Goal: Information Seeking & Learning: Learn about a topic

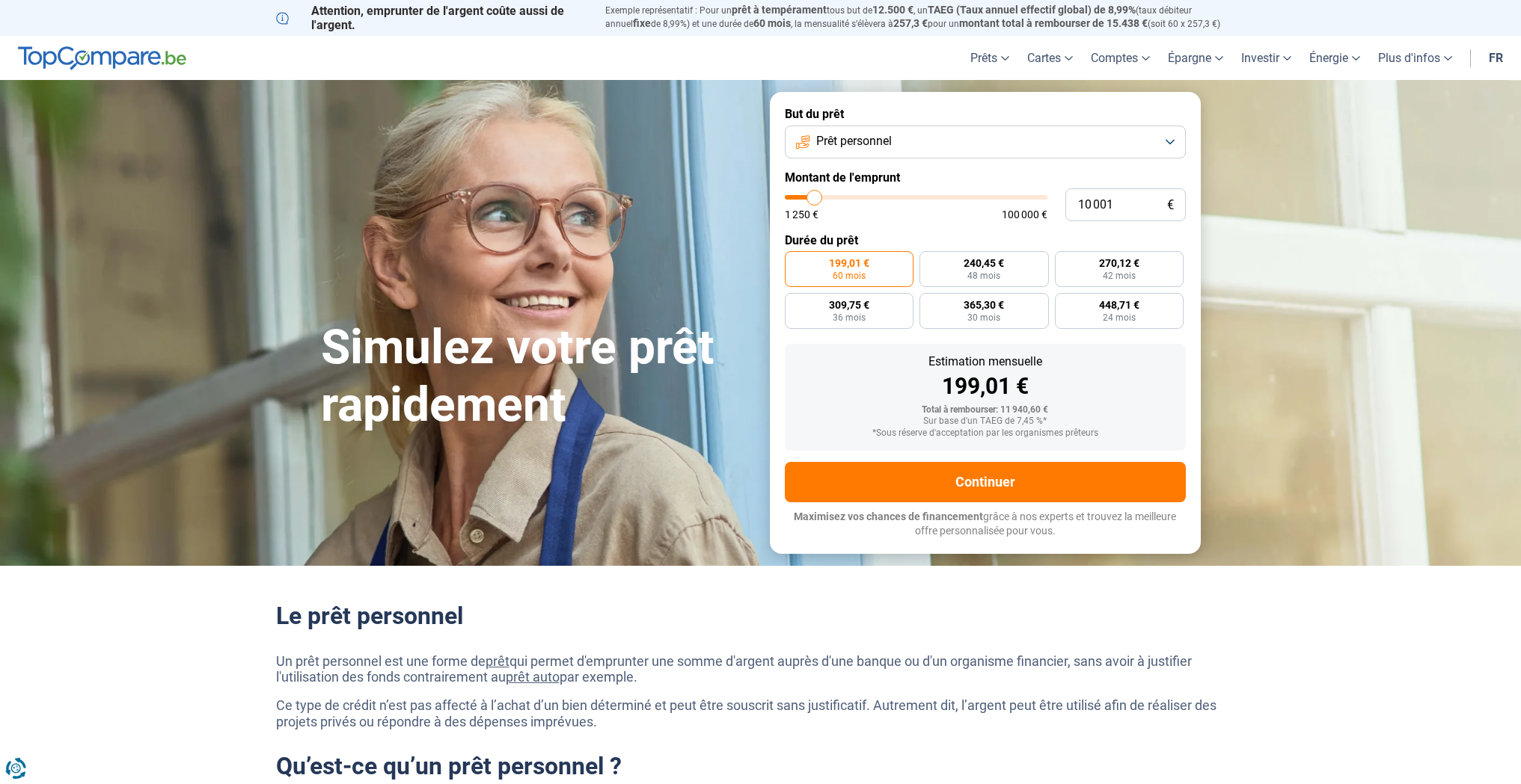
type input "9 750"
type input "9750"
type input "10 000"
type input "10000"
type input "10 500"
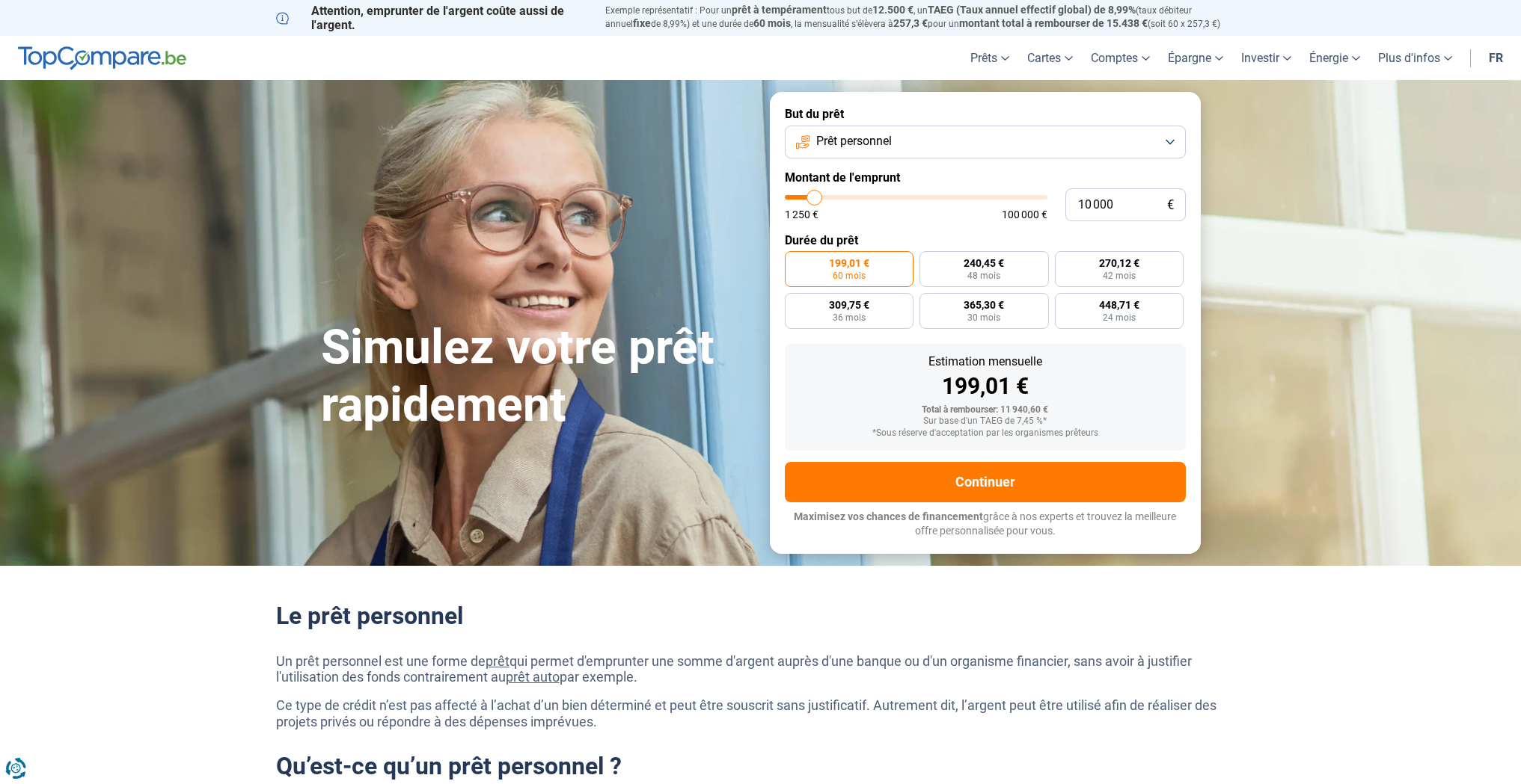
type input "10500"
type input "11 000"
type input "11000"
type input "11 500"
type input "11500"
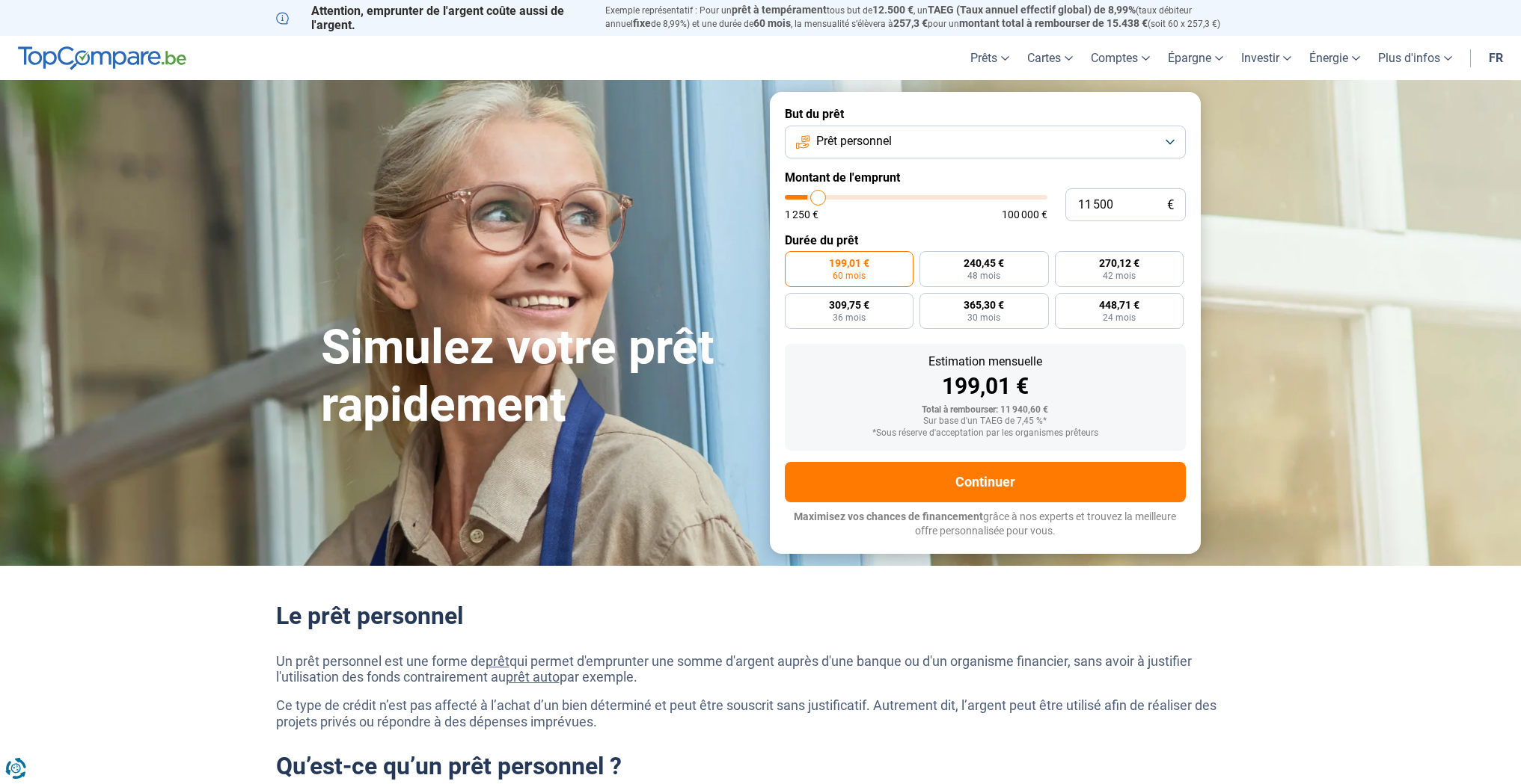
type input "11 750"
type input "11750"
type input "12 000"
type input "12000"
type input "12 500"
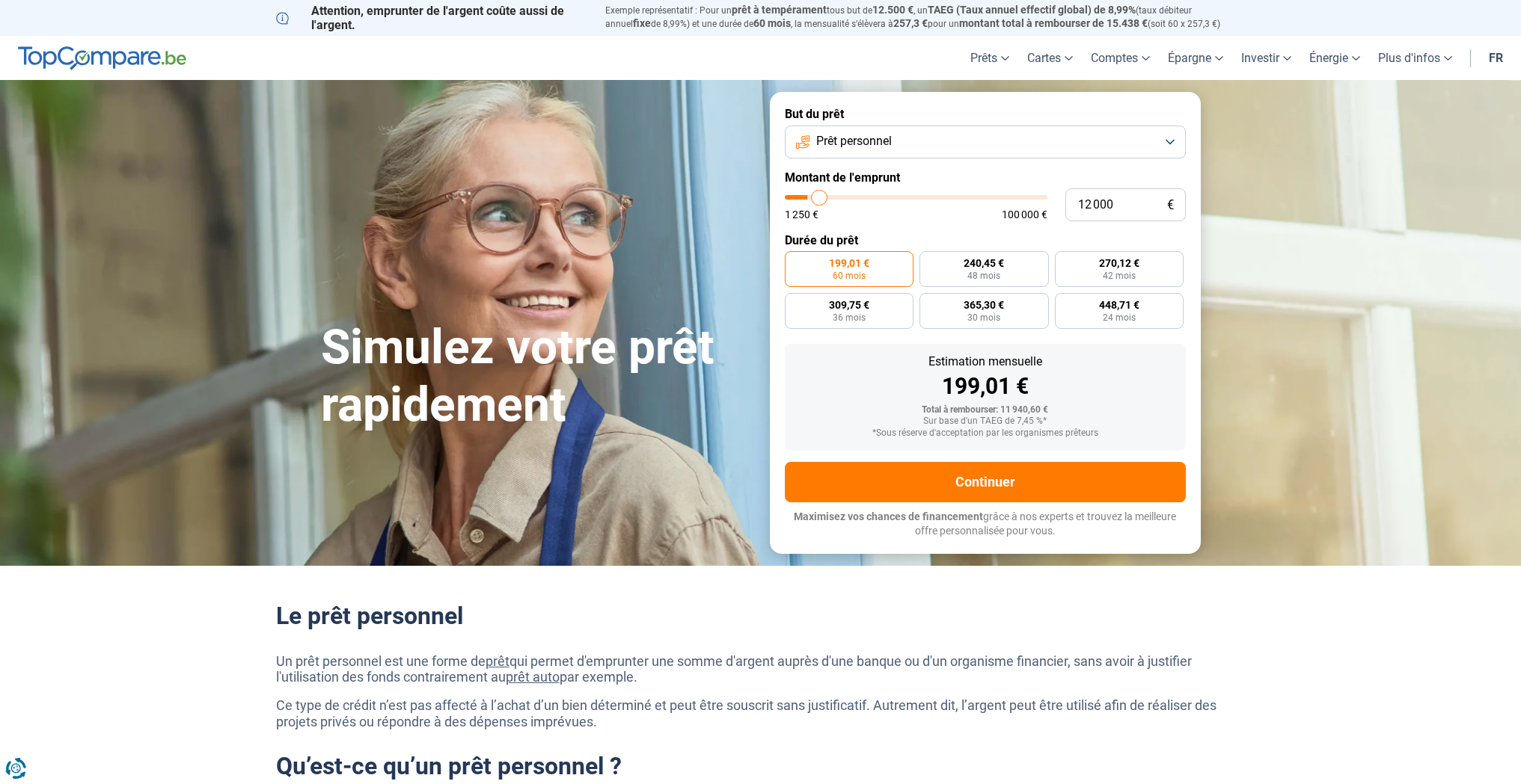
type input "12500"
type input "12 750"
type input "12750"
type input "13 000"
type input "13000"
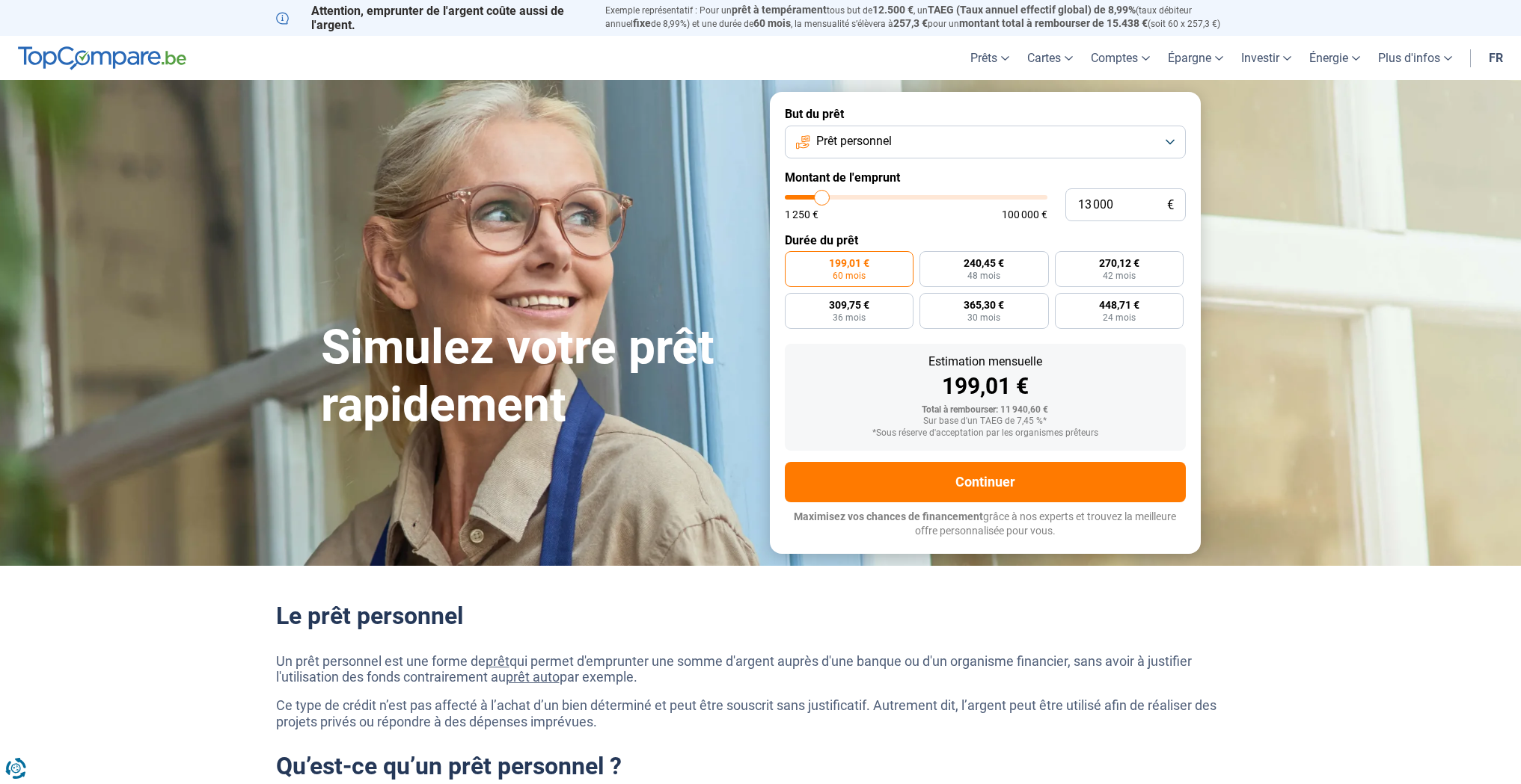
type input "13 250"
type input "13250"
type input "13 500"
type input "13500"
type input "14 000"
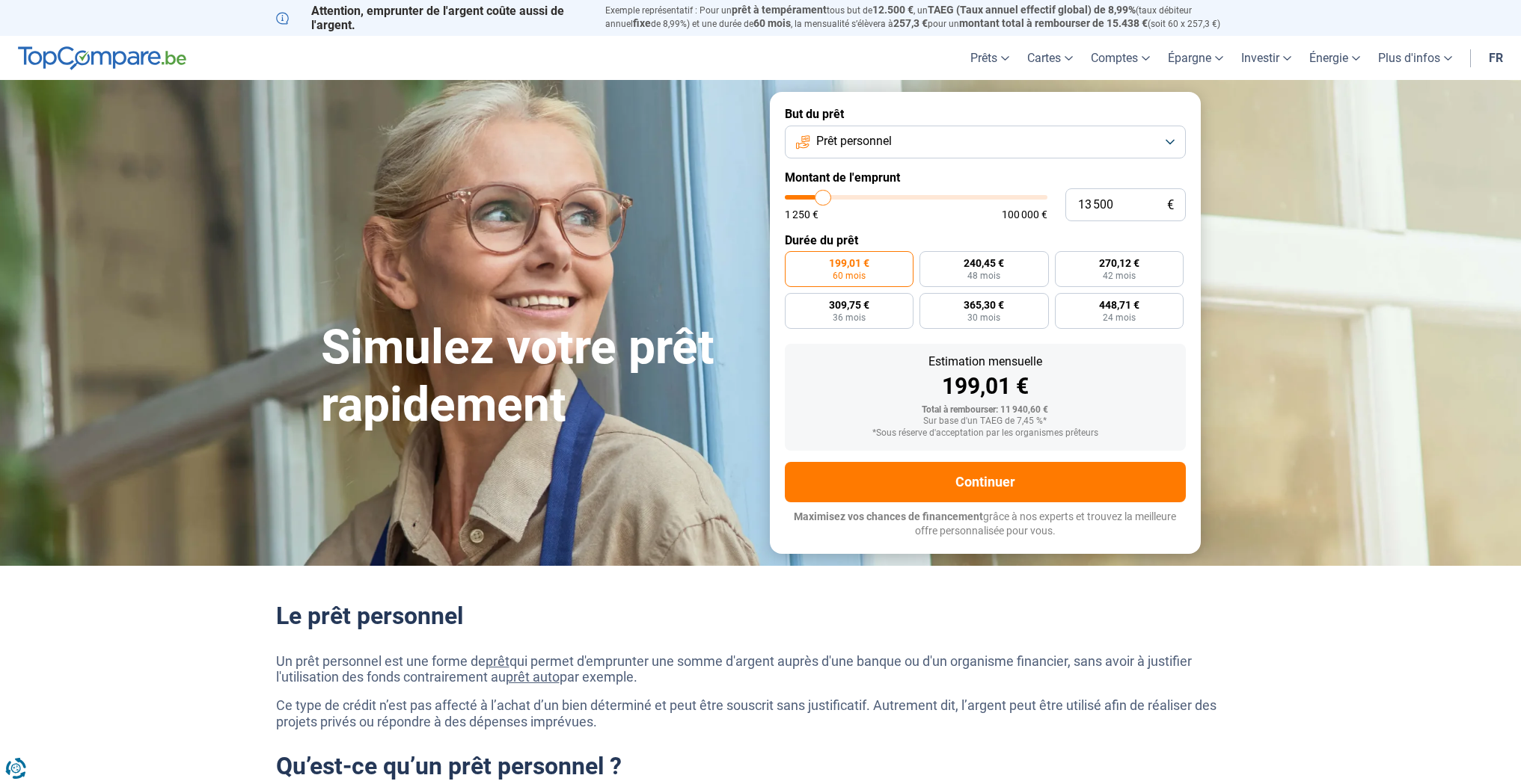
type input "14000"
type input "14 250"
type input "14250"
type input "14 500"
type input "14500"
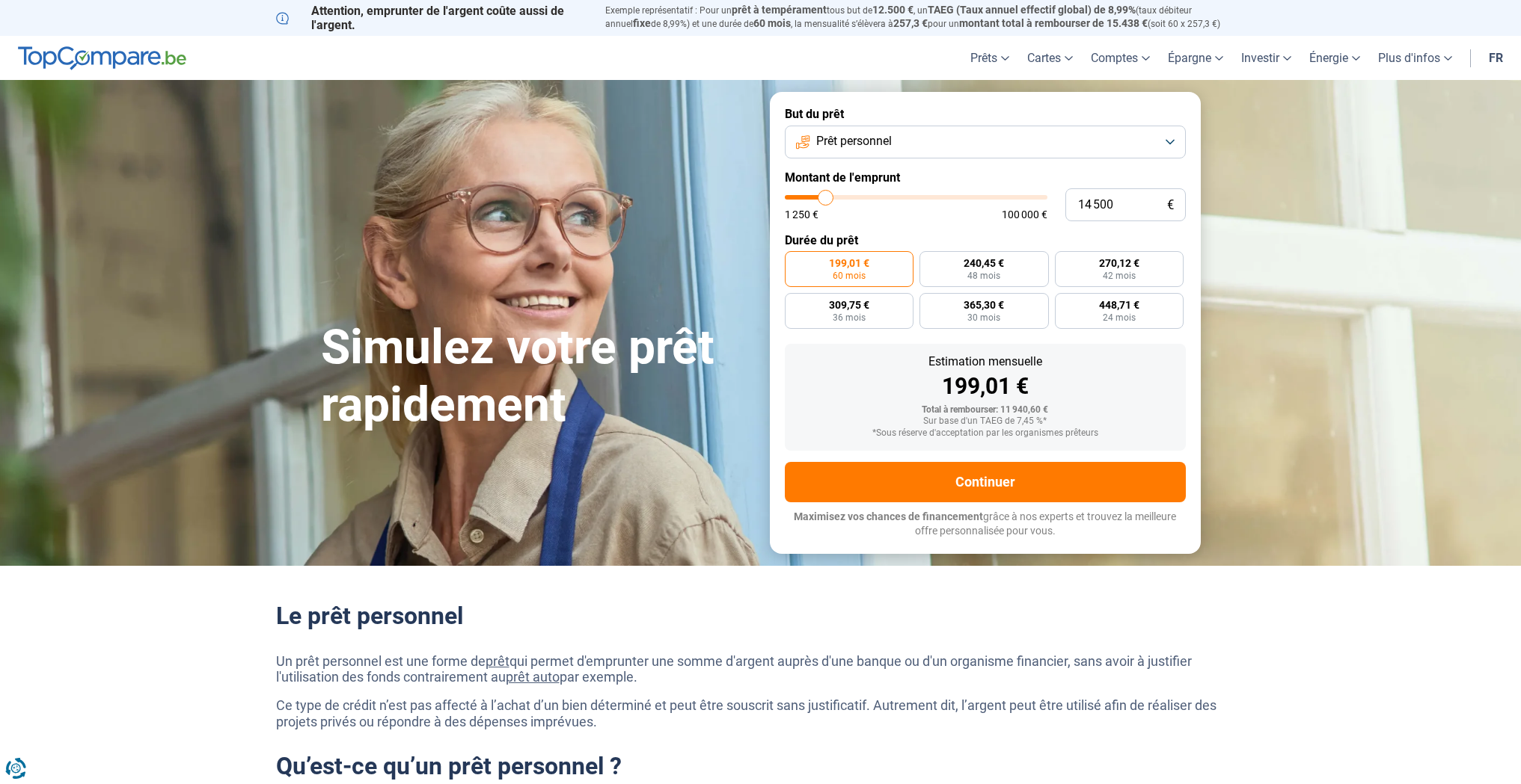
type input "14 750"
type input "14750"
type input "14 500"
type input "14500"
type input "14 250"
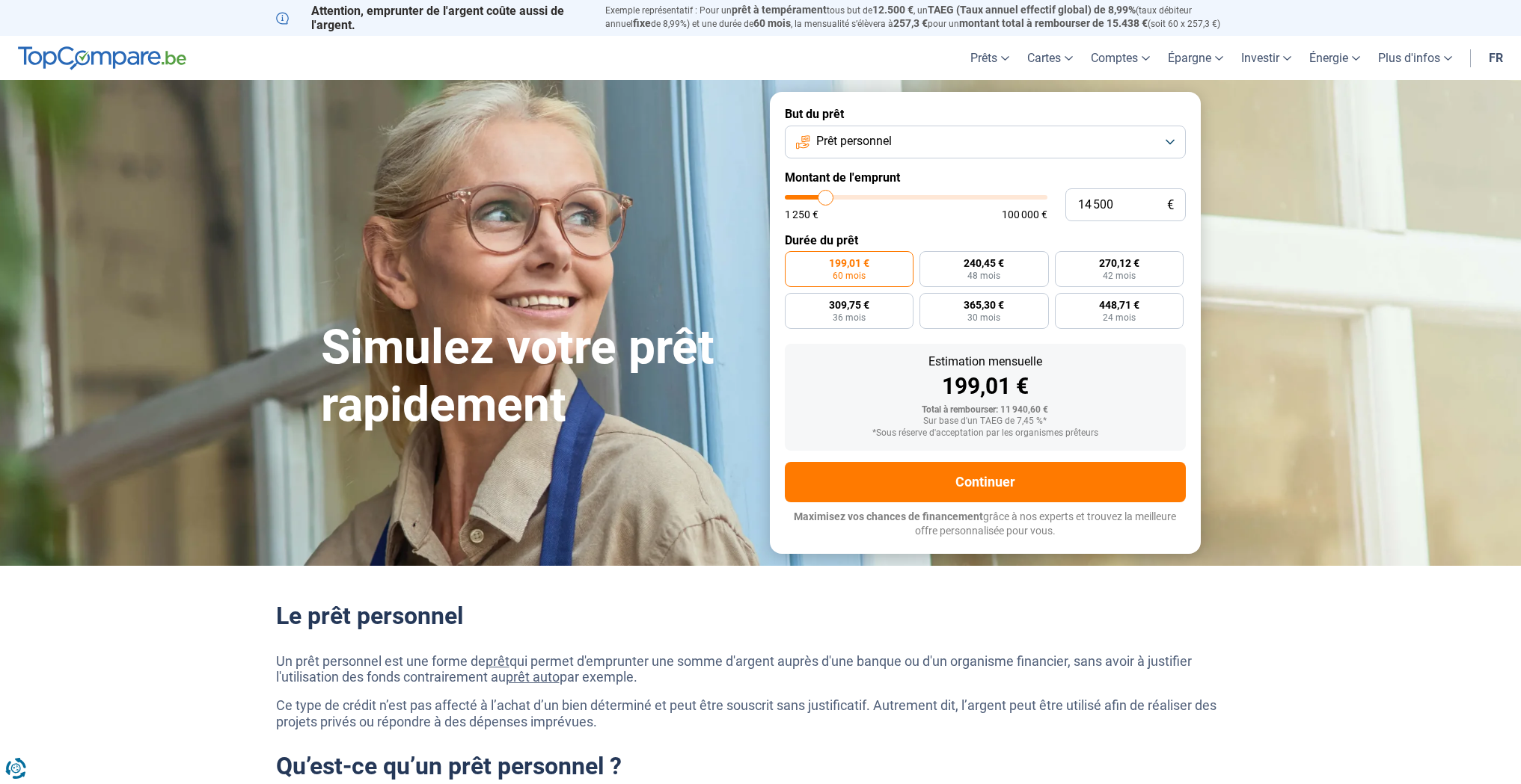
type input "14250"
type input "14 000"
type input "14000"
type input "13 500"
type input "13500"
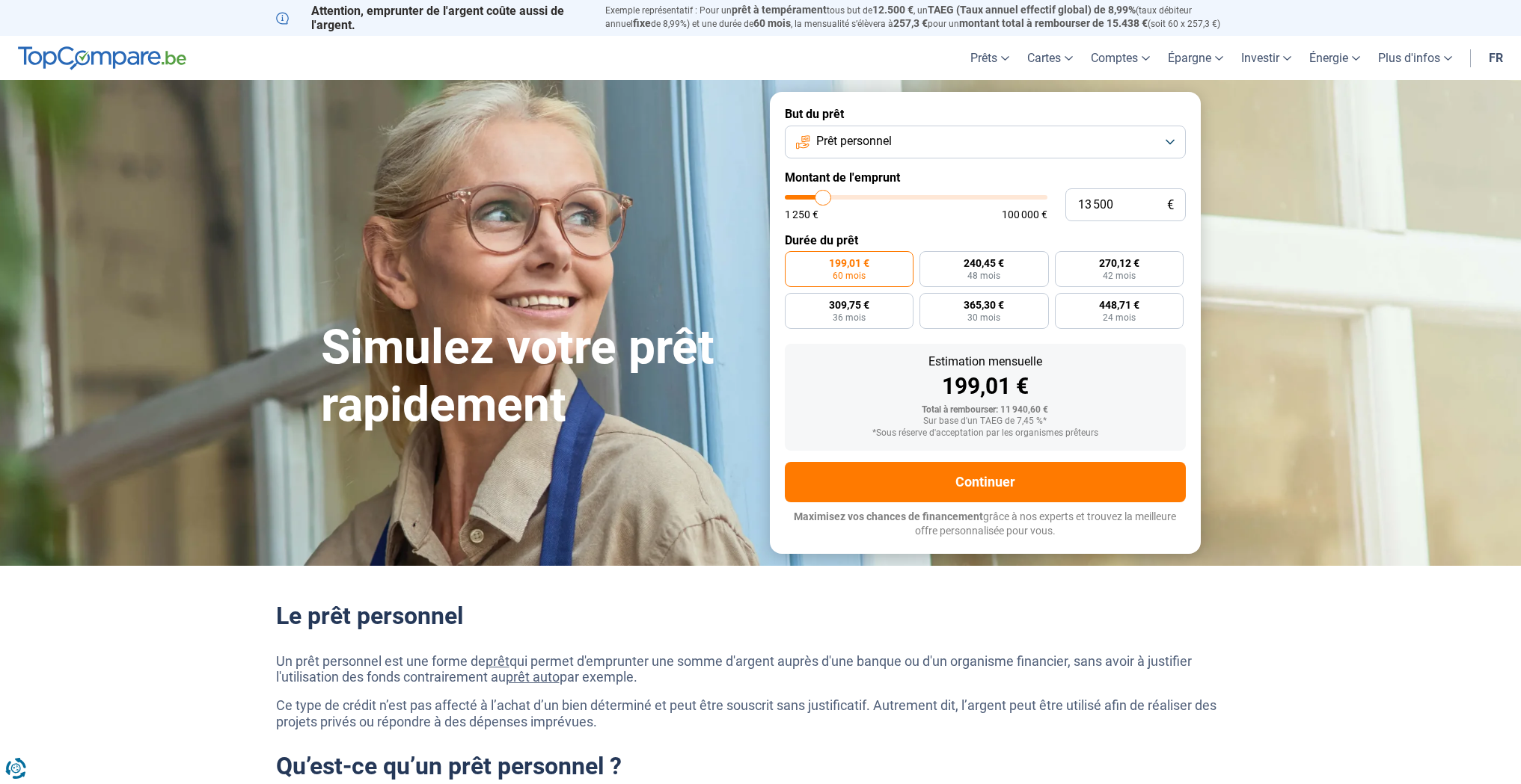
type input "13 250"
type input "13250"
type input "13 000"
drag, startPoint x: 814, startPoint y: 193, endPoint x: 822, endPoint y: 194, distance: 8.1
type input "13000"
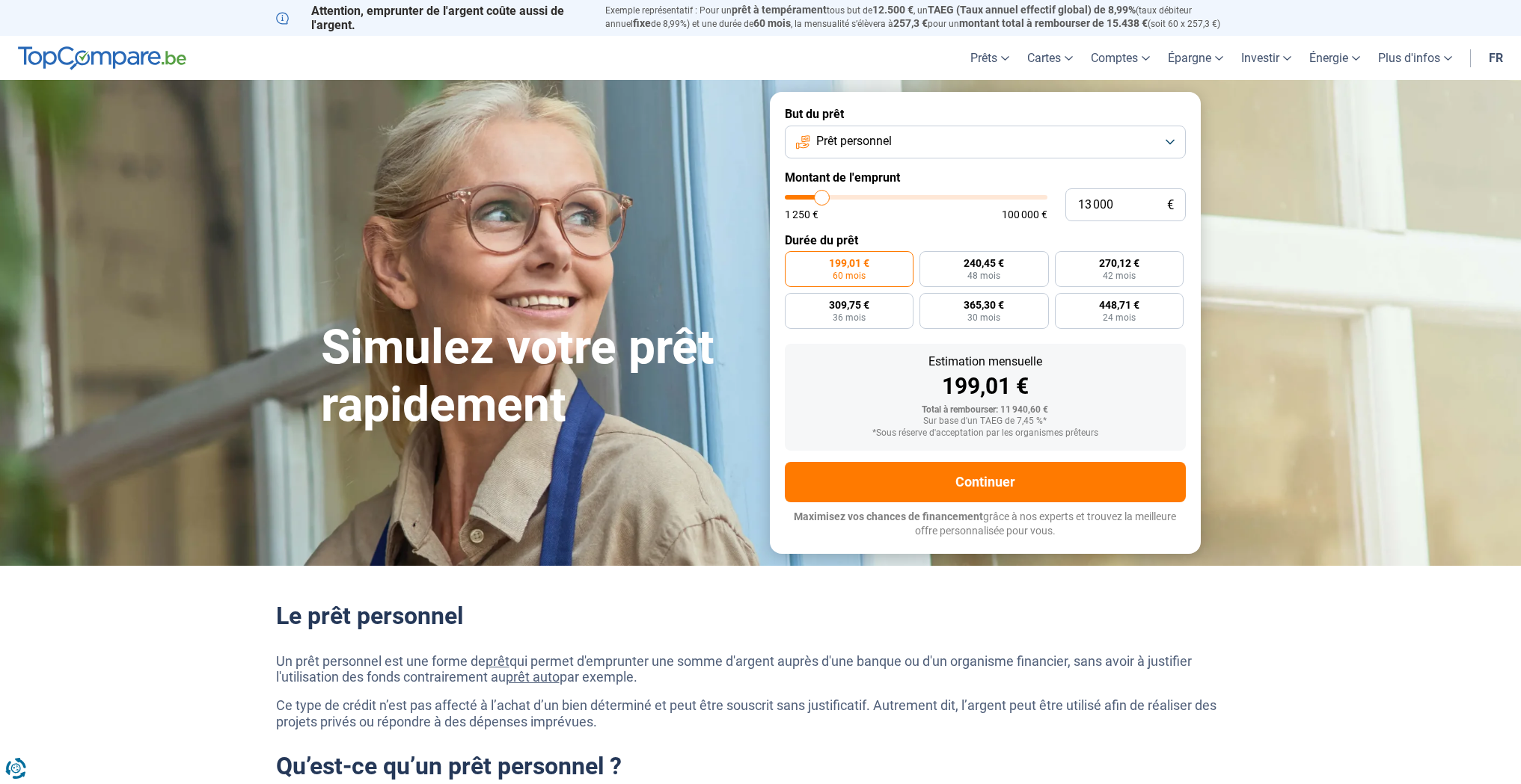
click at [822, 195] on input "range" at bounding box center [915, 197] width 262 height 5
type input "13 250"
type input "13250"
type input "13 500"
type input "13500"
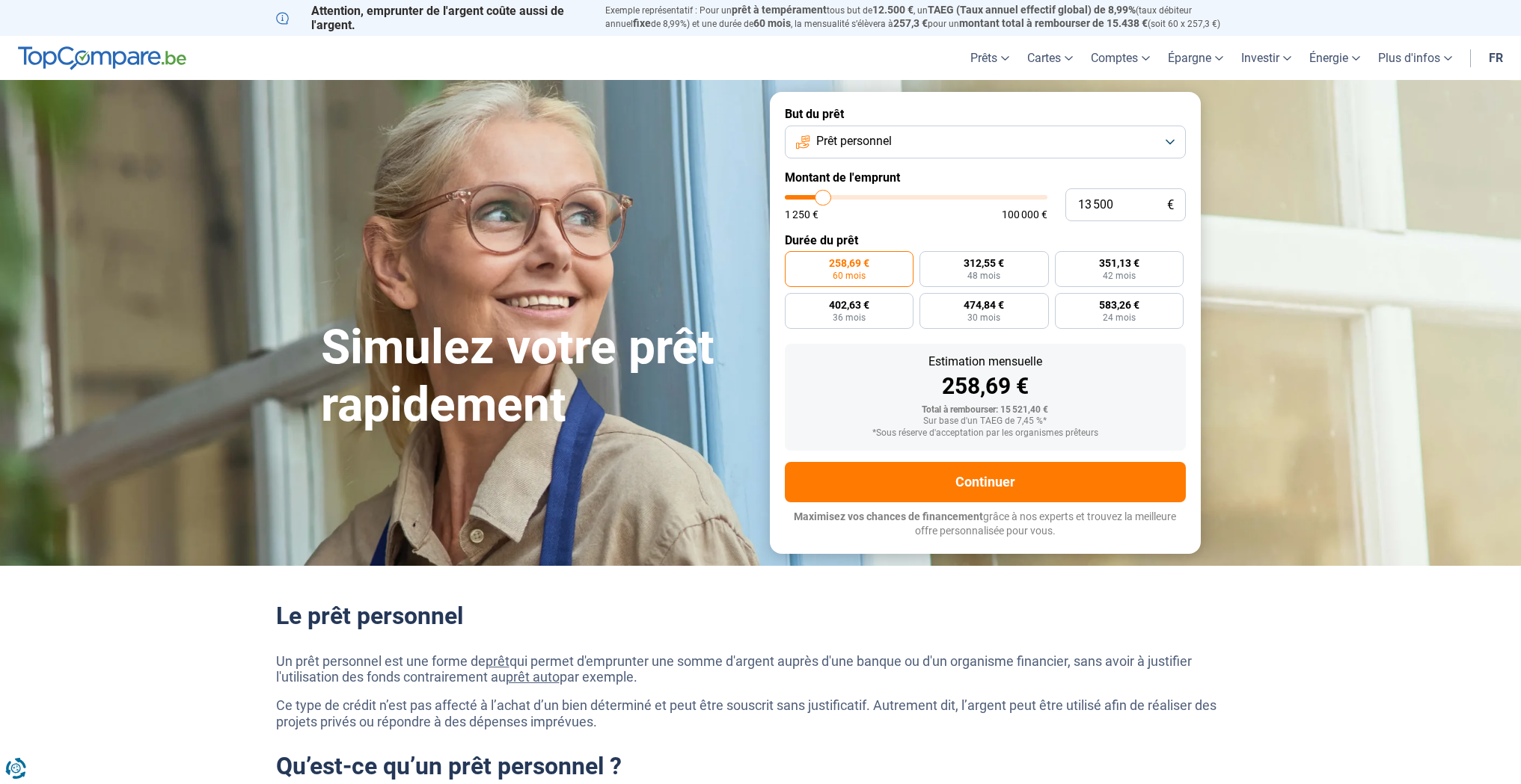
type input "14 000"
type input "14000"
type input "14 250"
type input "14250"
type input "14 500"
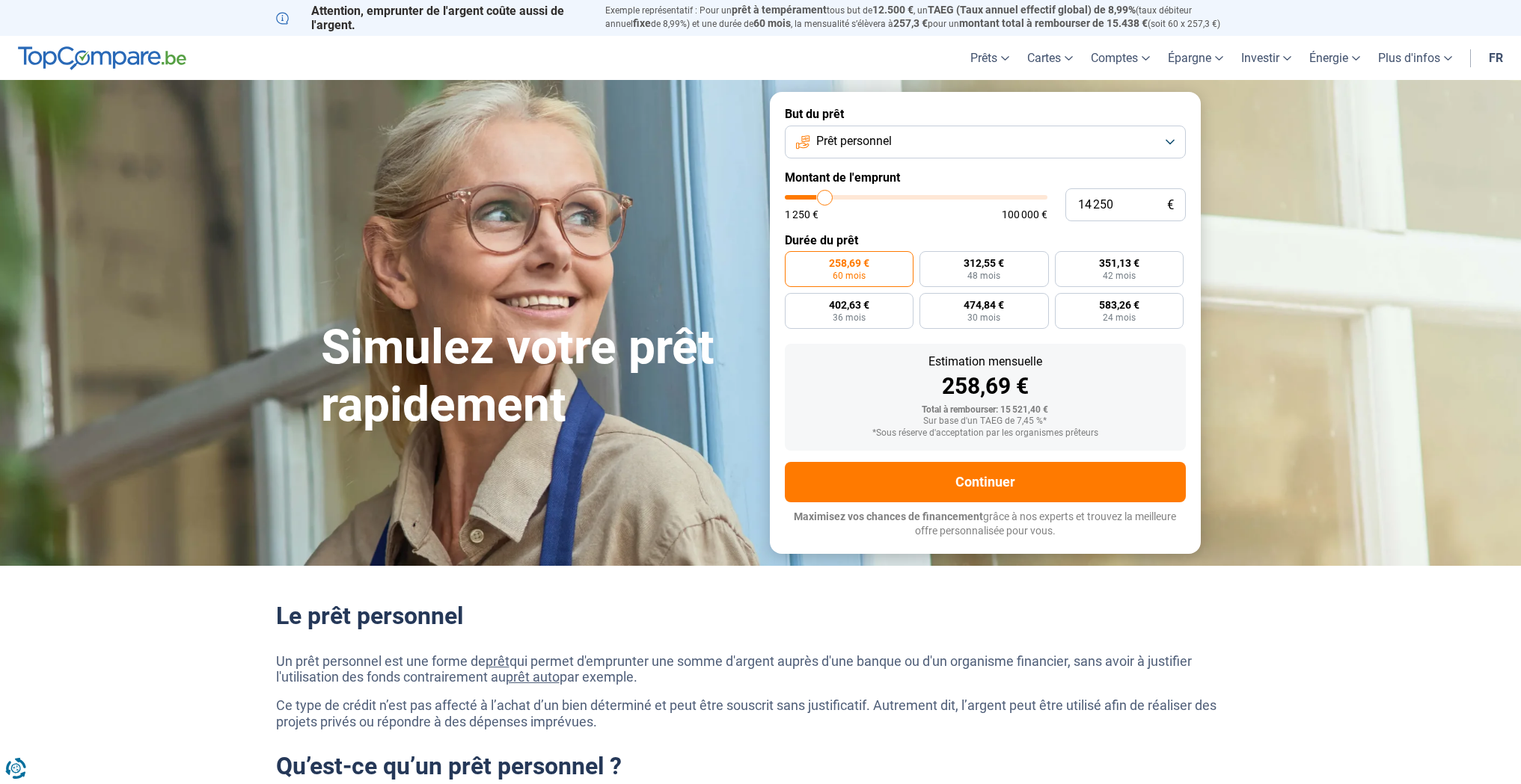
type input "14500"
type input "15 000"
type input "15000"
type input "15 500"
type input "15500"
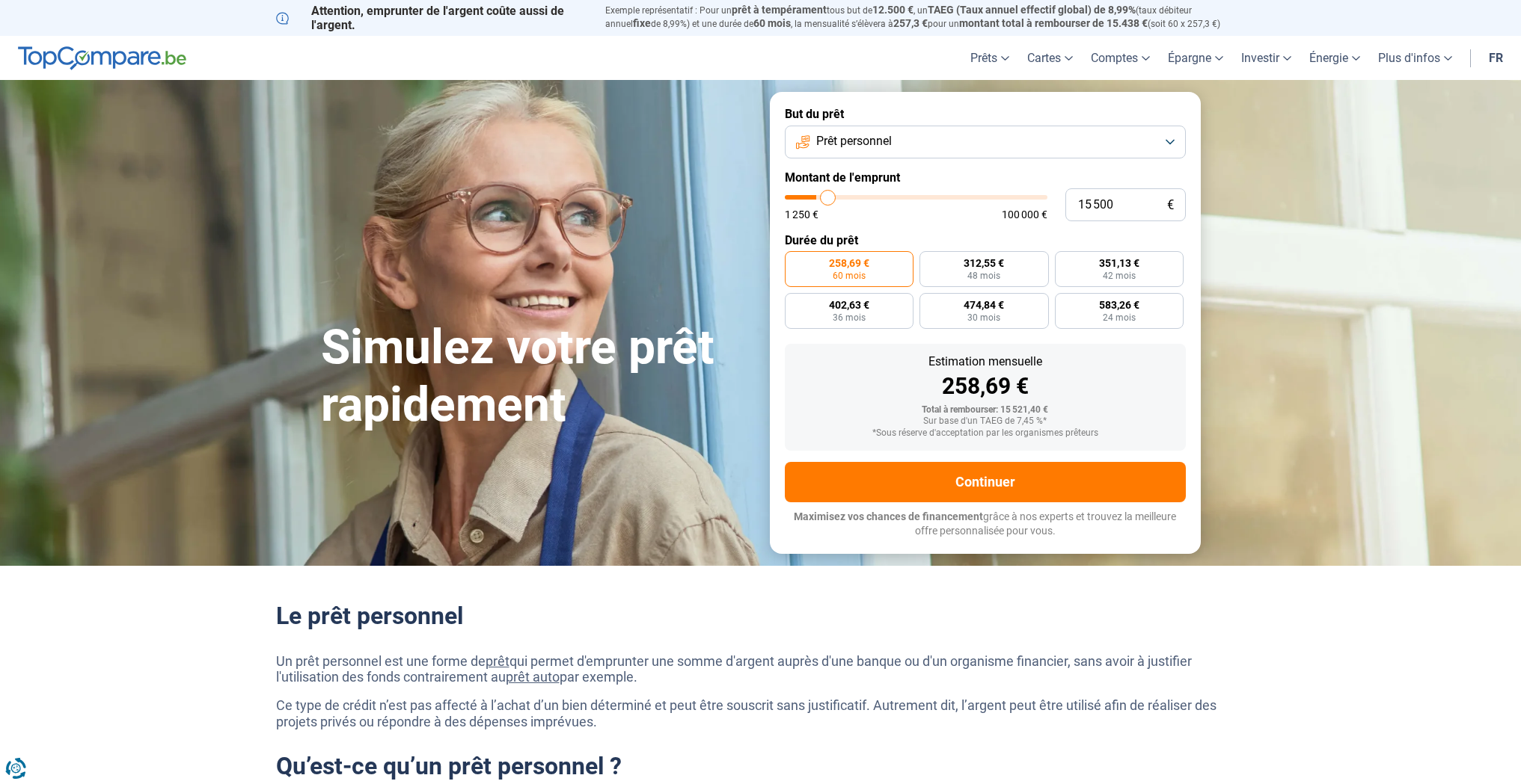
type input "15 750"
type input "15750"
type input "16 000"
type input "16000"
type input "17 000"
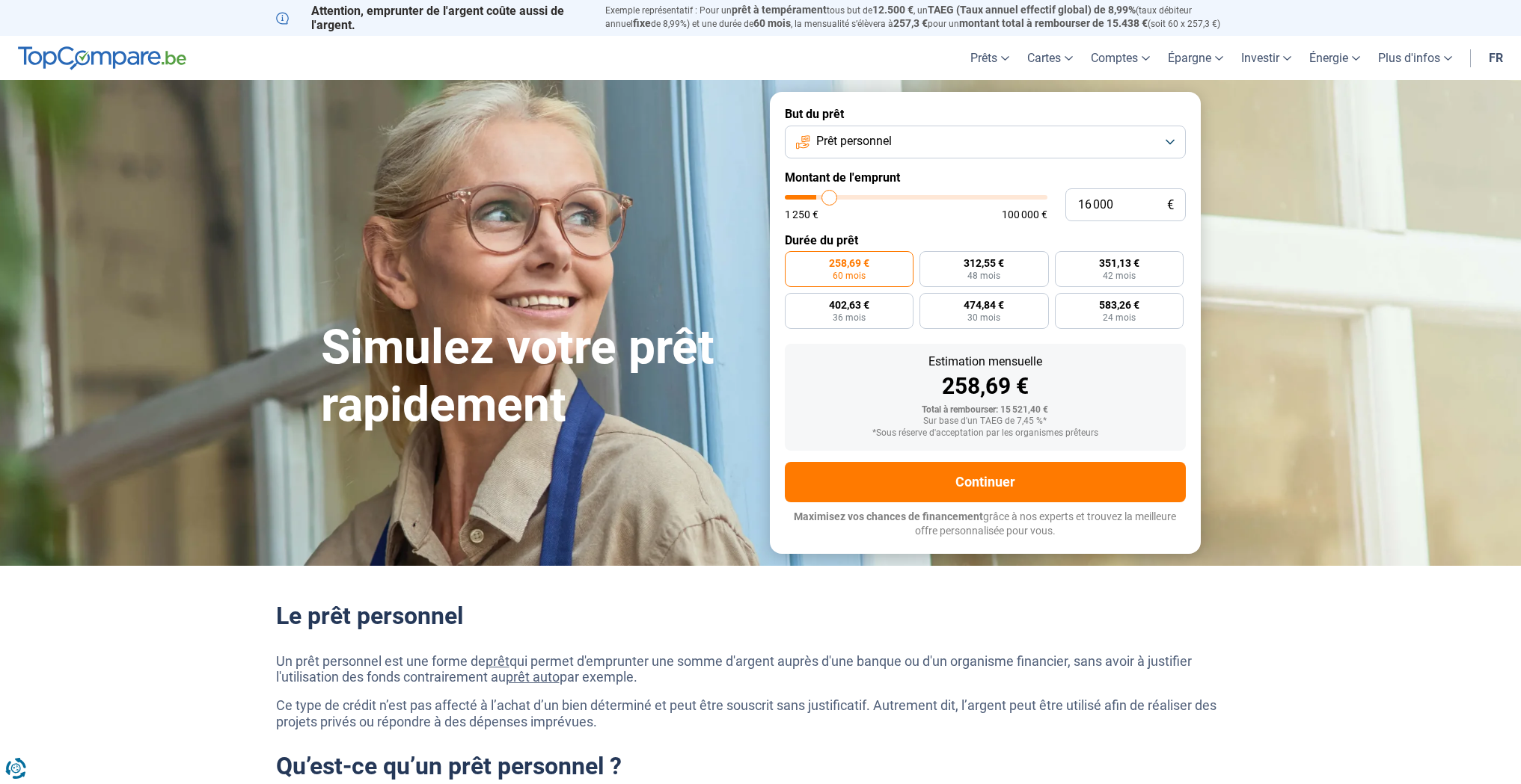
type input "17000"
type input "17 250"
type input "17250"
type input "17 500"
type input "17500"
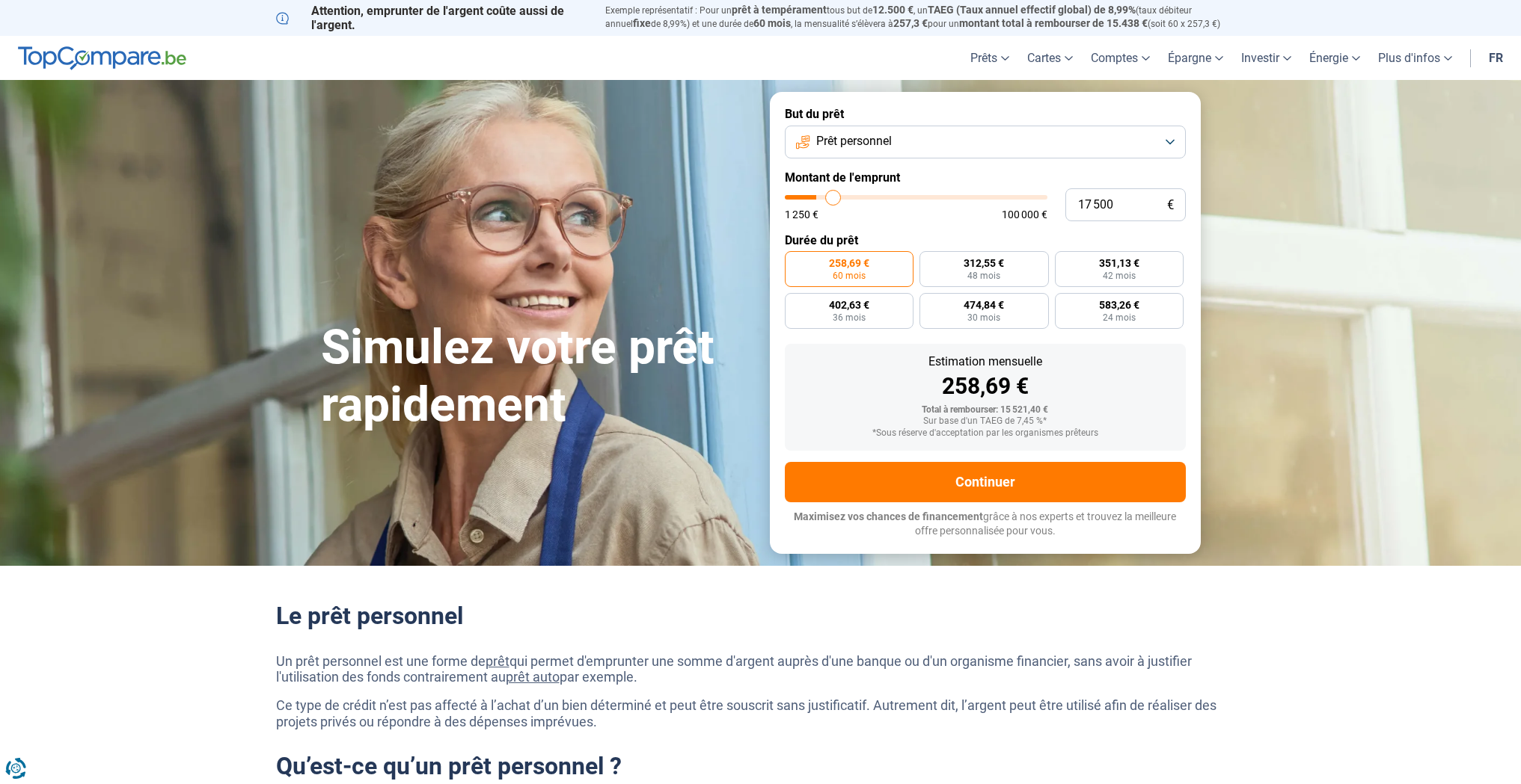
type input "17 750"
type input "17750"
type input "18 000"
type input "18000"
type input "18 500"
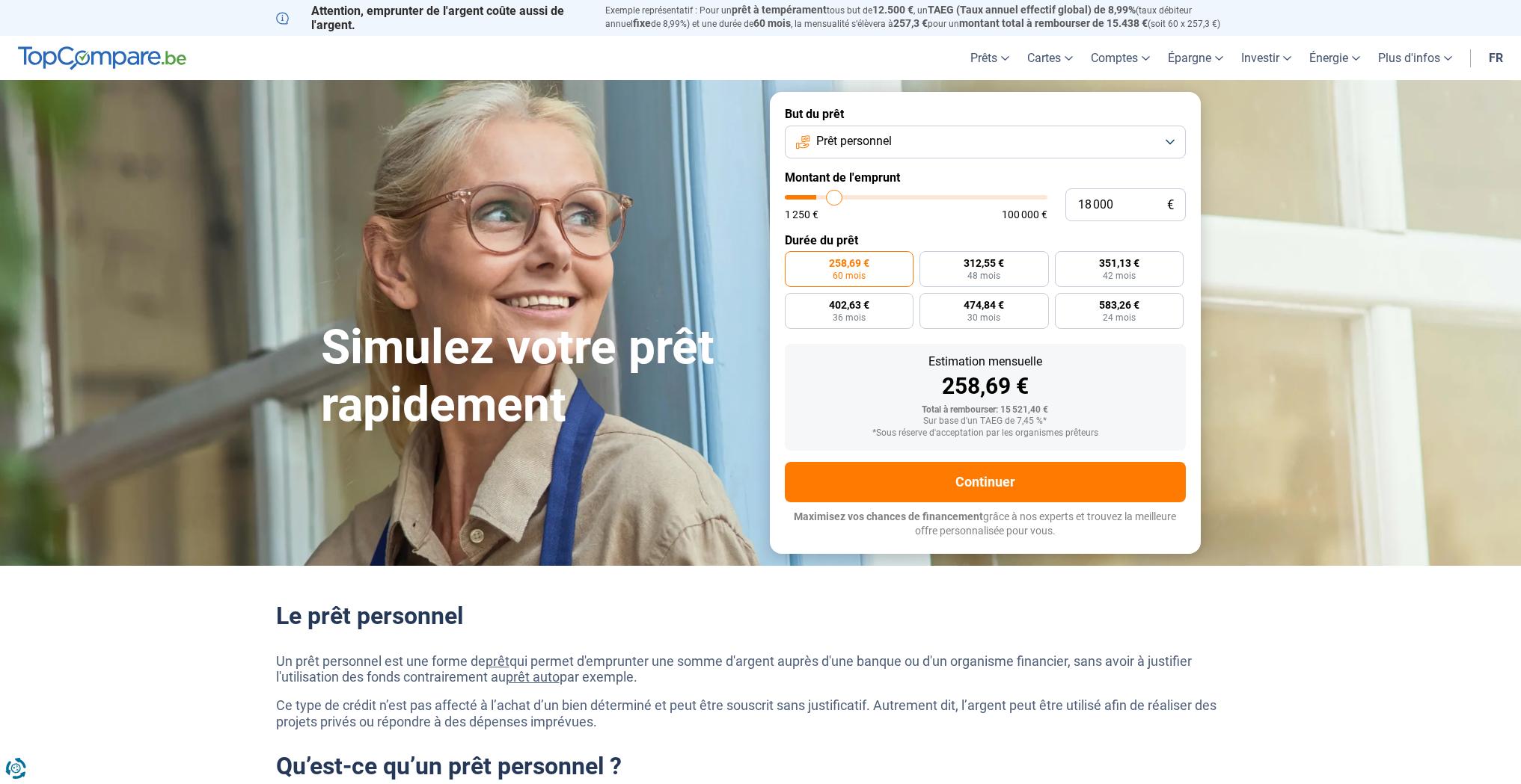
type input "18500"
type input "18 750"
type input "18750"
type input "19 000"
type input "19000"
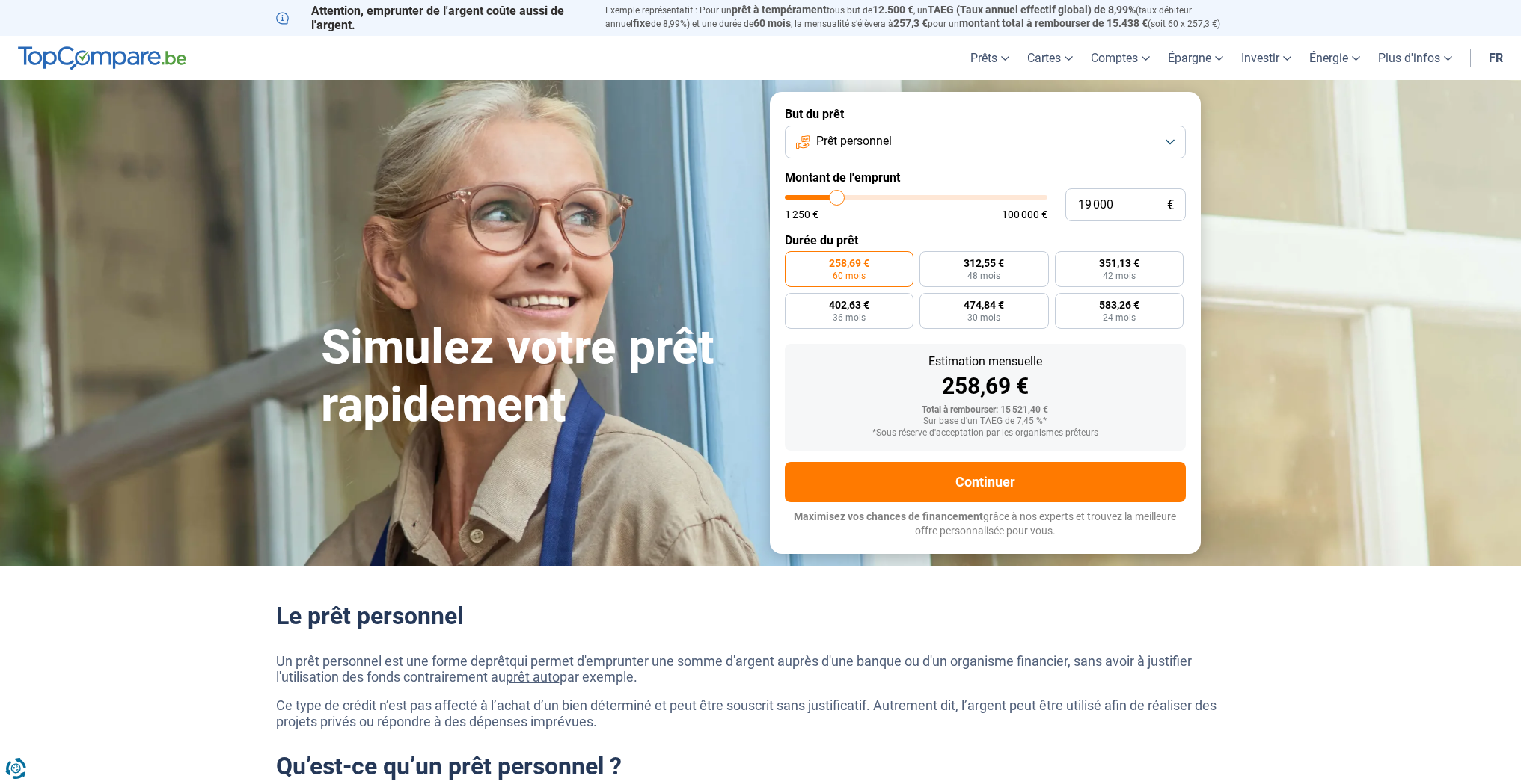
type input "19 250"
type input "19250"
type input "20 000"
type input "20000"
type input "20 250"
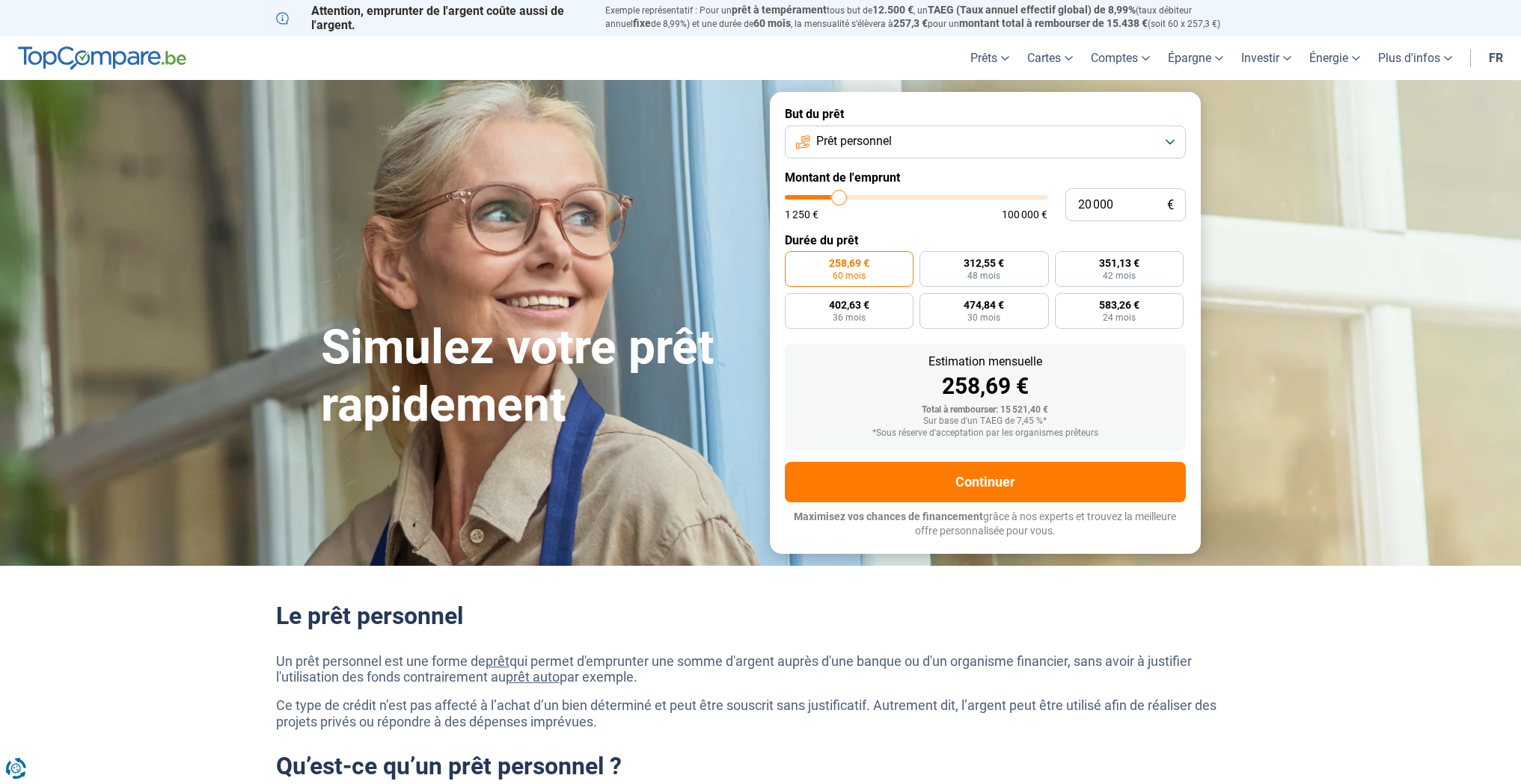
type input "20250"
type input "20 500"
type input "20500"
type input "20 750"
type input "20750"
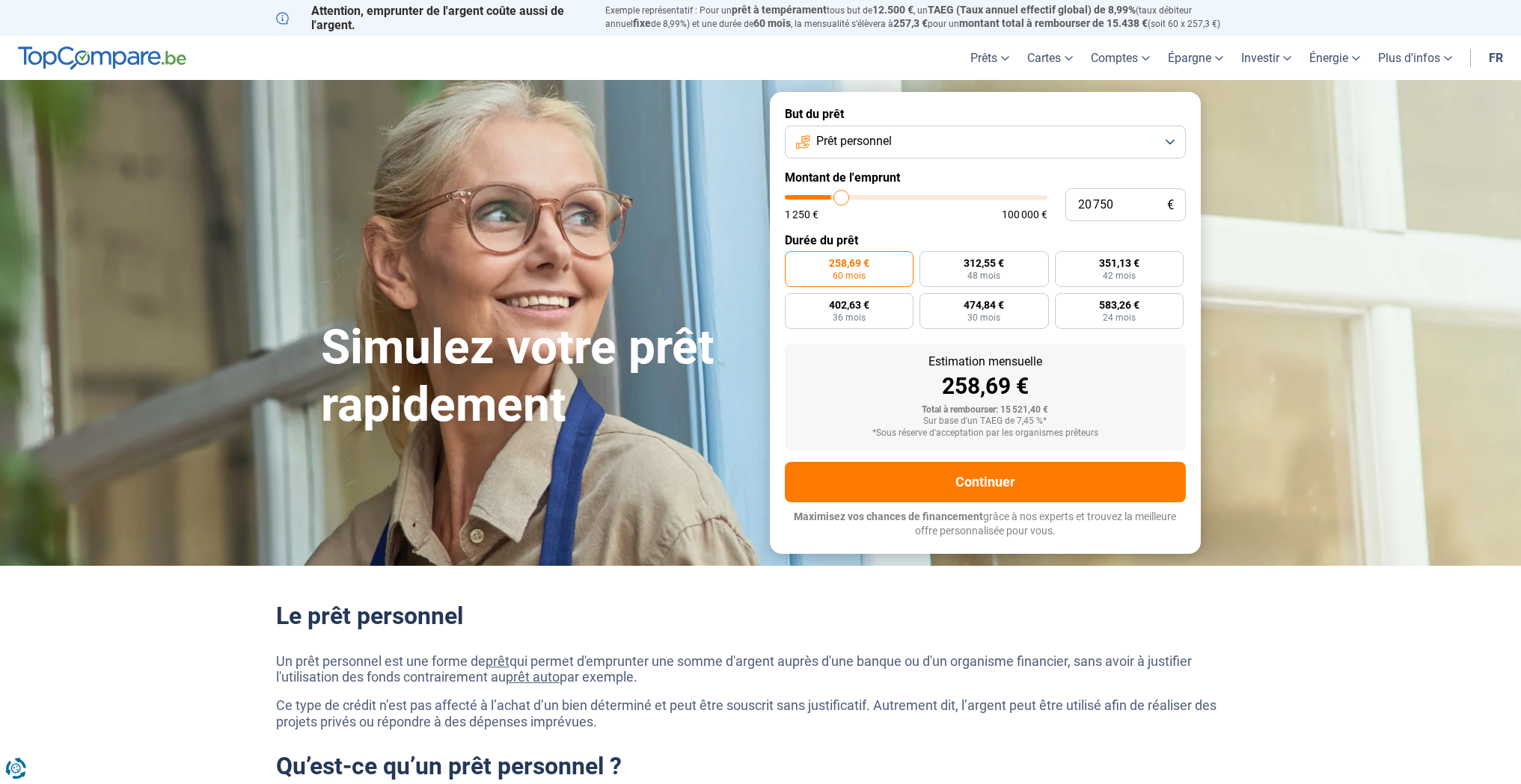
type input "21 250"
type input "21250"
type input "21 500"
type input "21500"
type input "21 750"
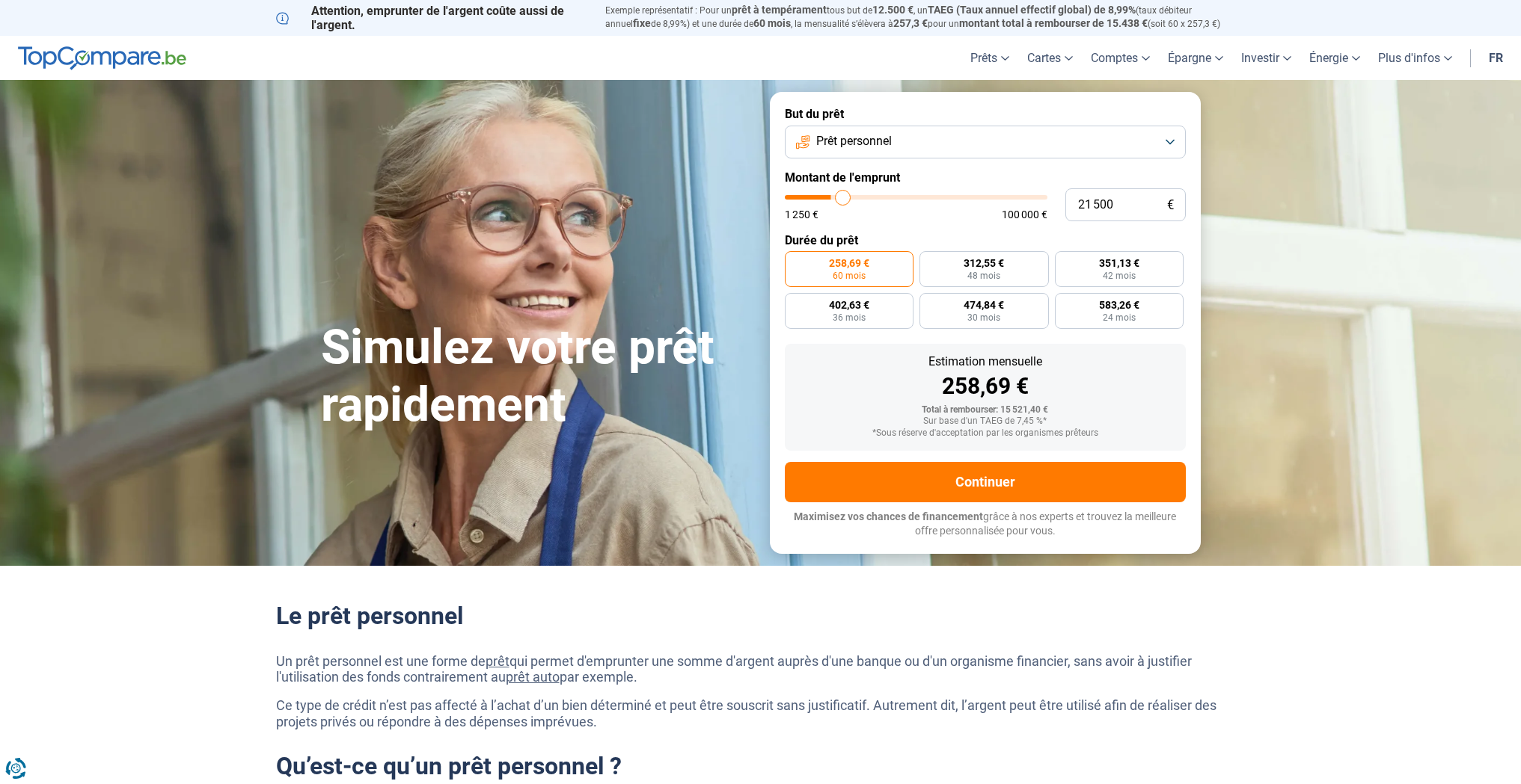
type input "21750"
type input "22 000"
type input "22000"
type input "22 250"
type input "22250"
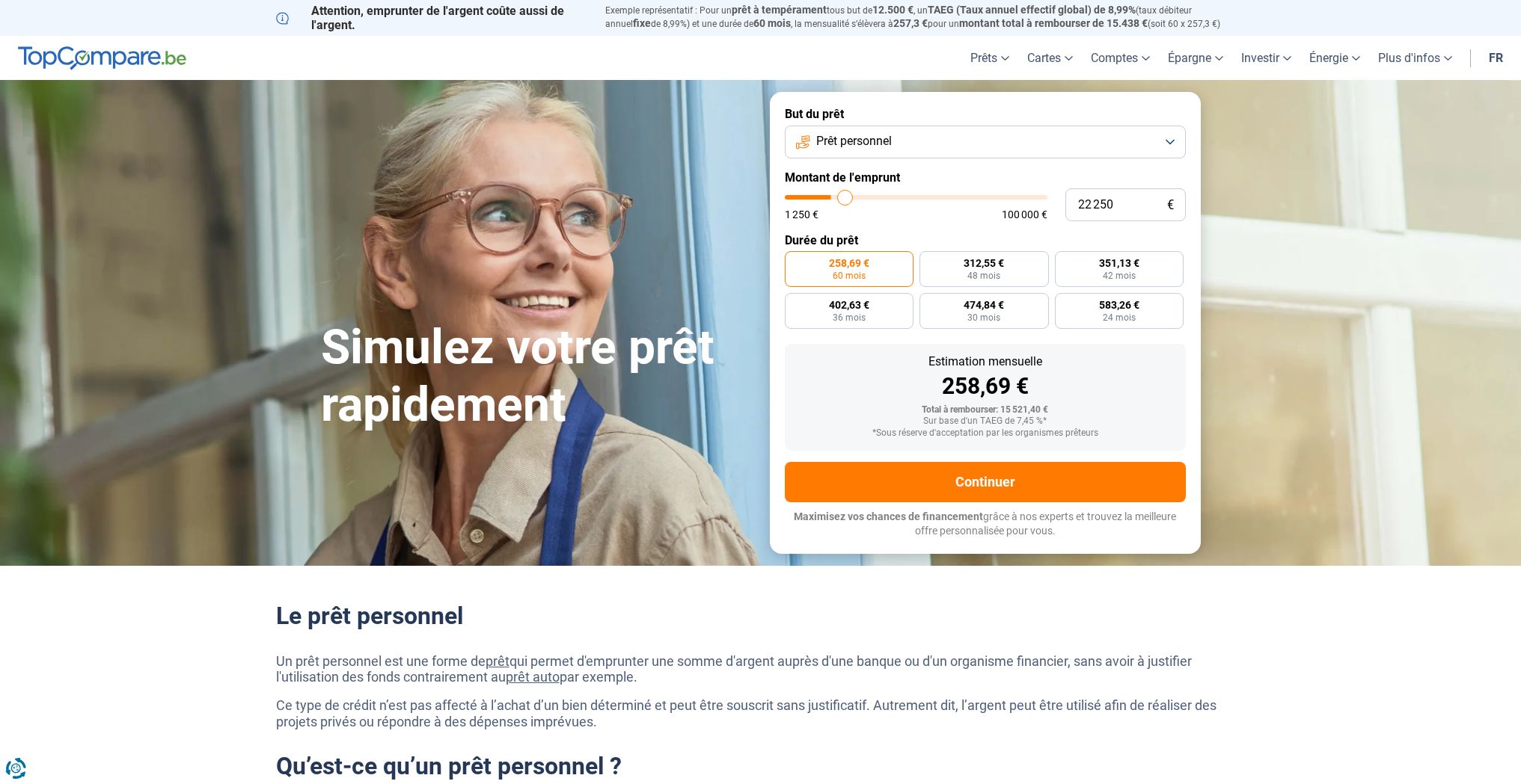
type input "22 750"
type input "22750"
type input "23 000"
type input "23000"
type input "23 500"
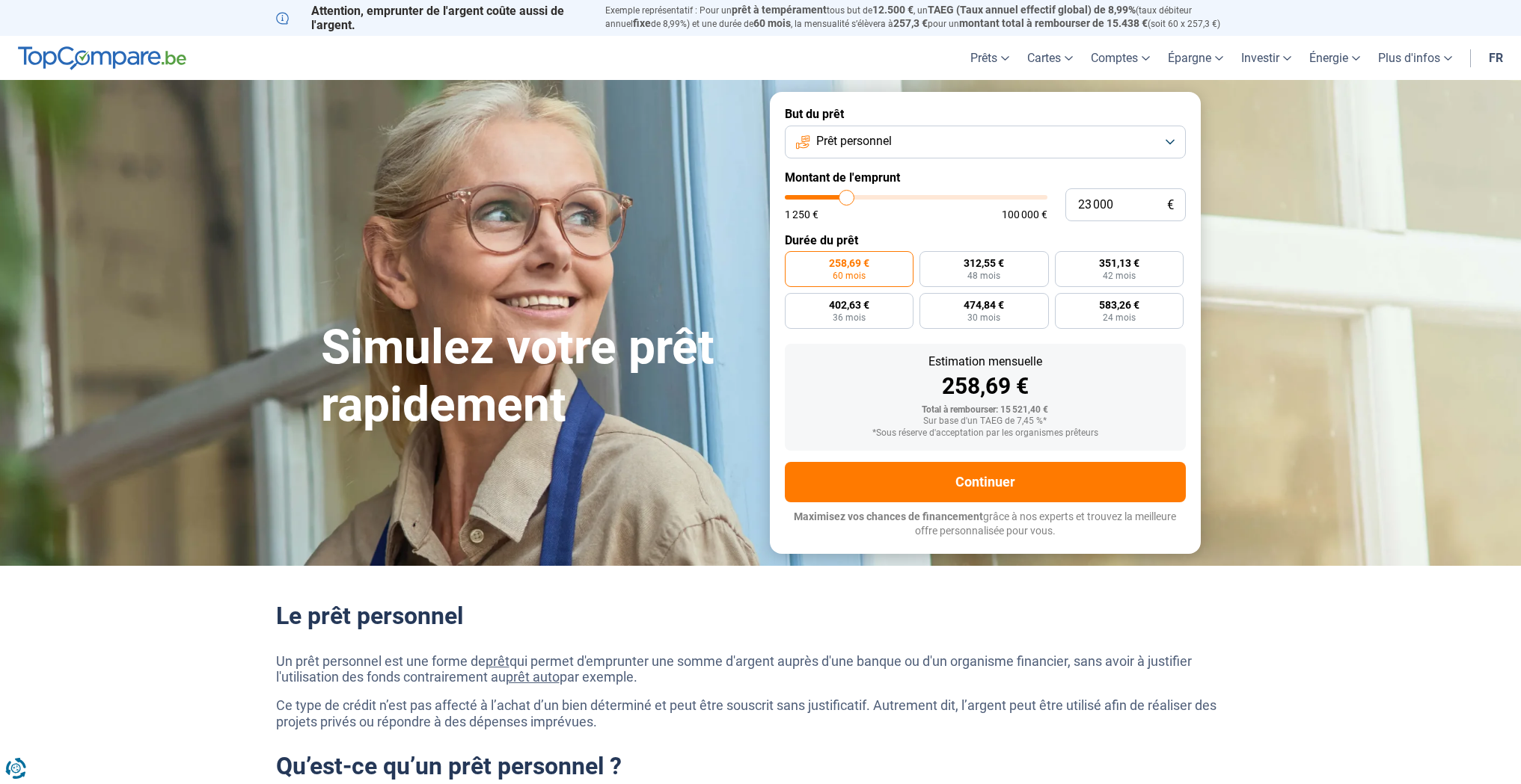
type input "23500"
type input "24 250"
type input "24250"
type input "24 500"
type input "24500"
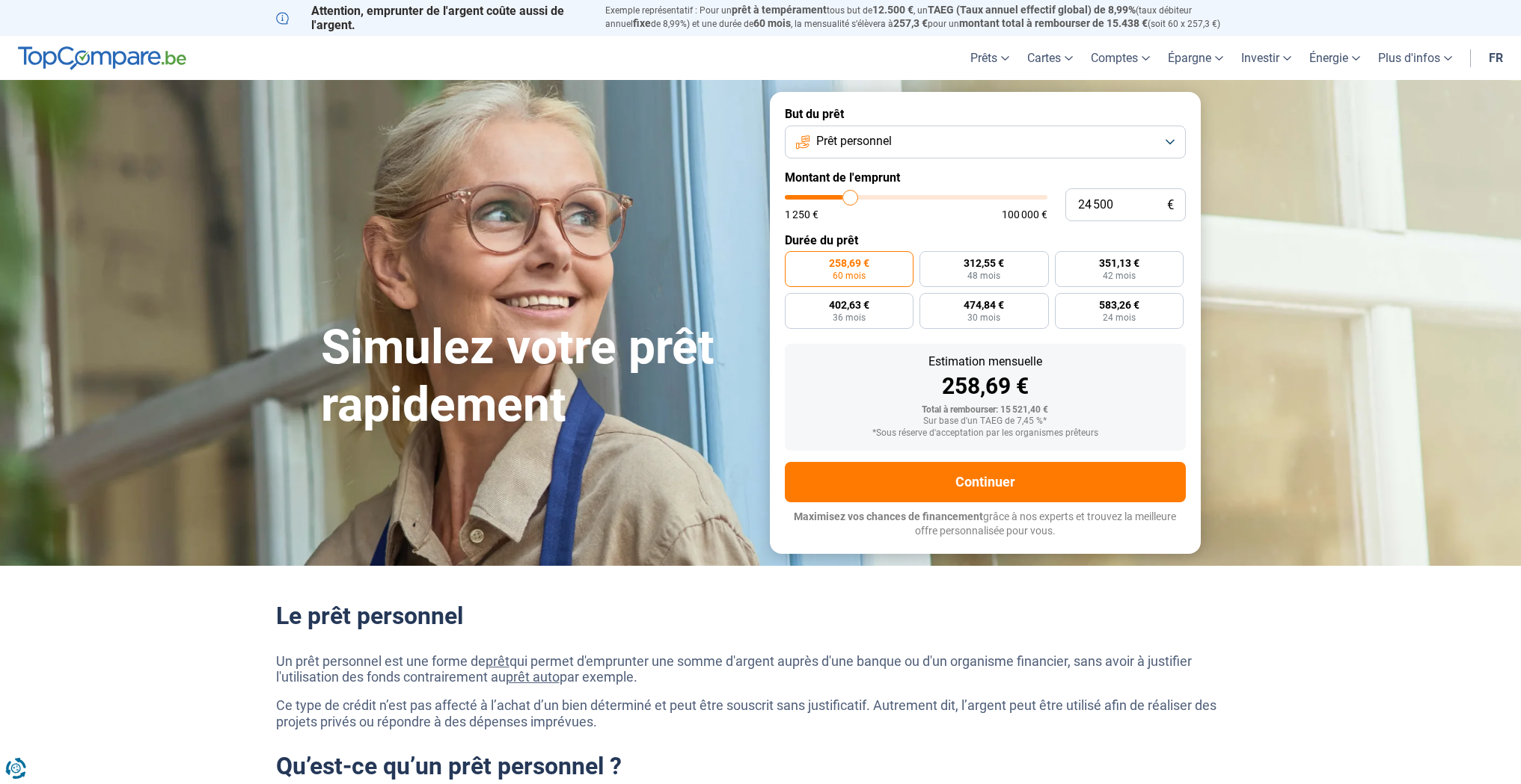
type input "25 250"
type input "25250"
type input "25 750"
type input "25750"
type input "26 500"
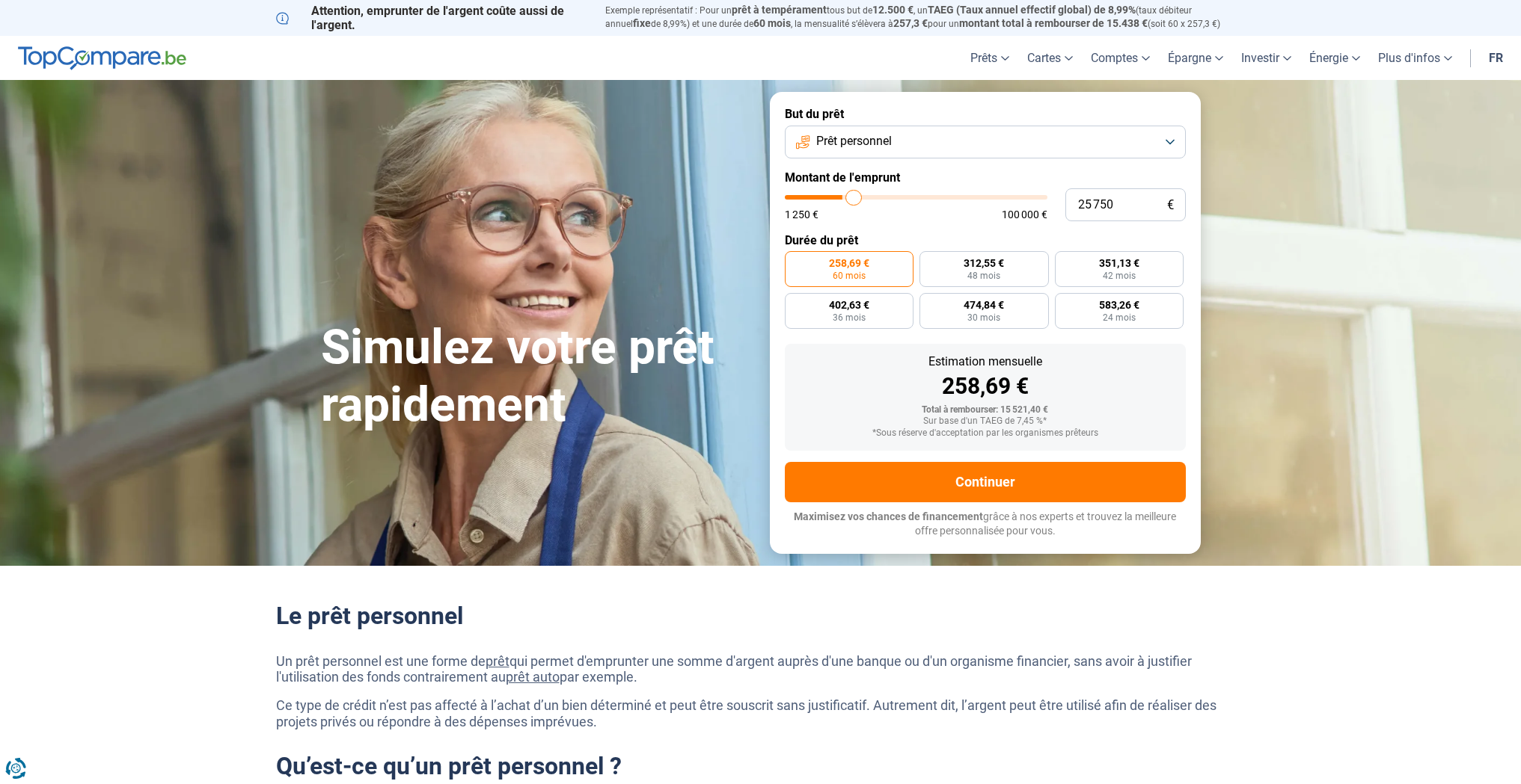
type input "26500"
type input "26 750"
type input "26750"
type input "27 500"
type input "27500"
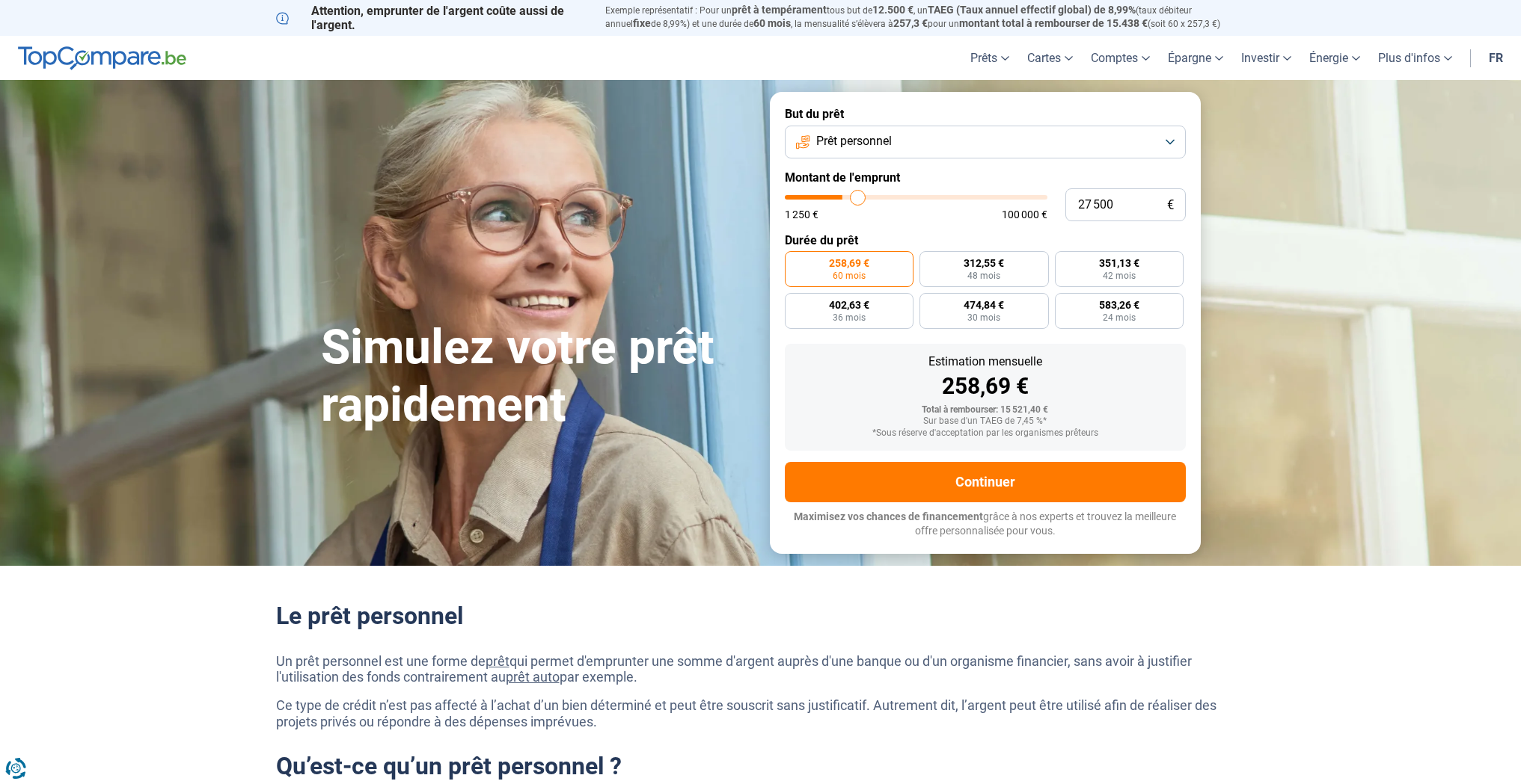
type input "27 750"
type input "27750"
type input "28 250"
type input "28250"
type input "28 750"
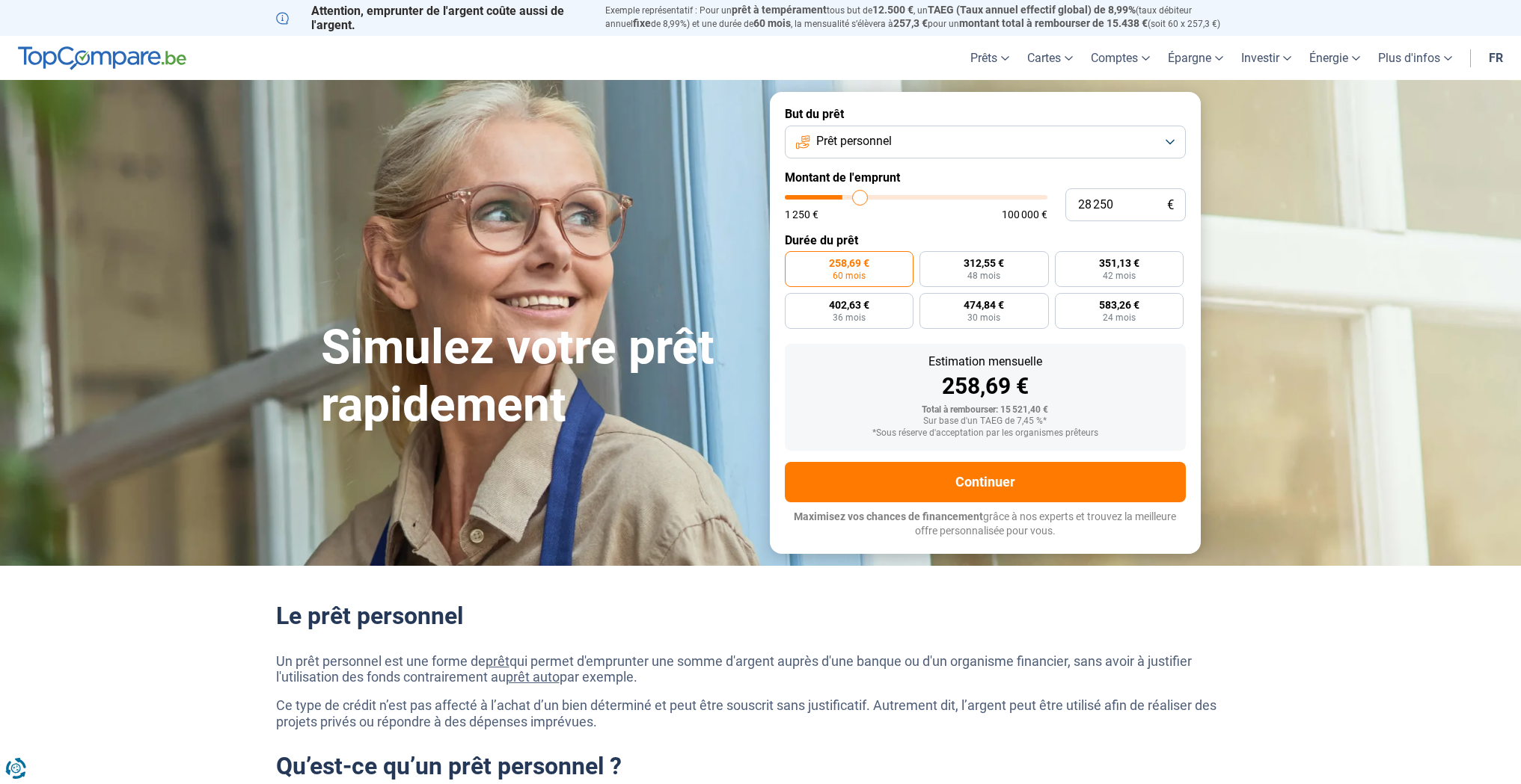
type input "28750"
type input "29 500"
type input "29500"
type input "30 250"
type input "30250"
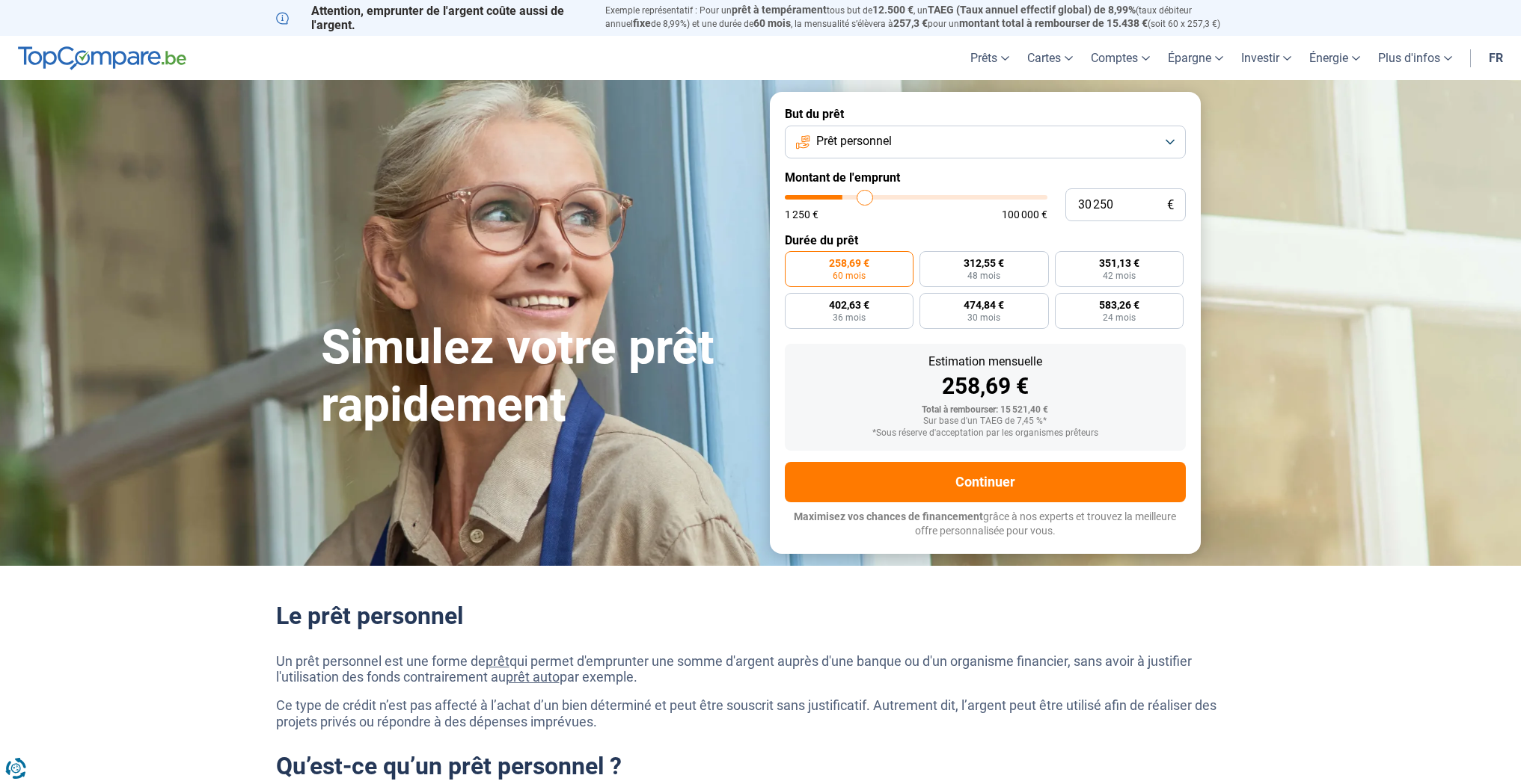
type input "31 000"
type input "31000"
type input "31 250"
type input "31250"
type input "31 750"
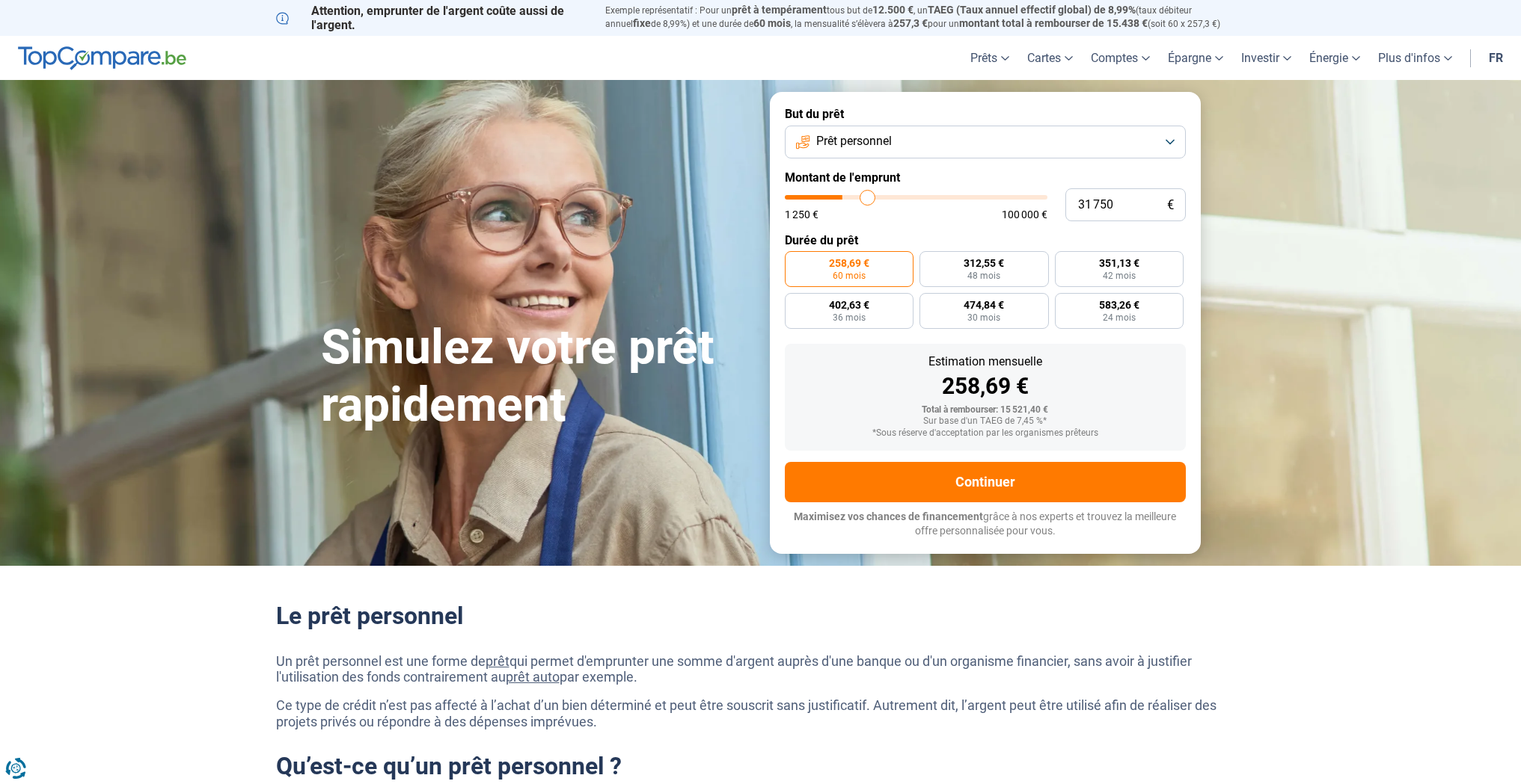
type input "31750"
type input "32 000"
type input "32000"
type input "32 250"
type input "32250"
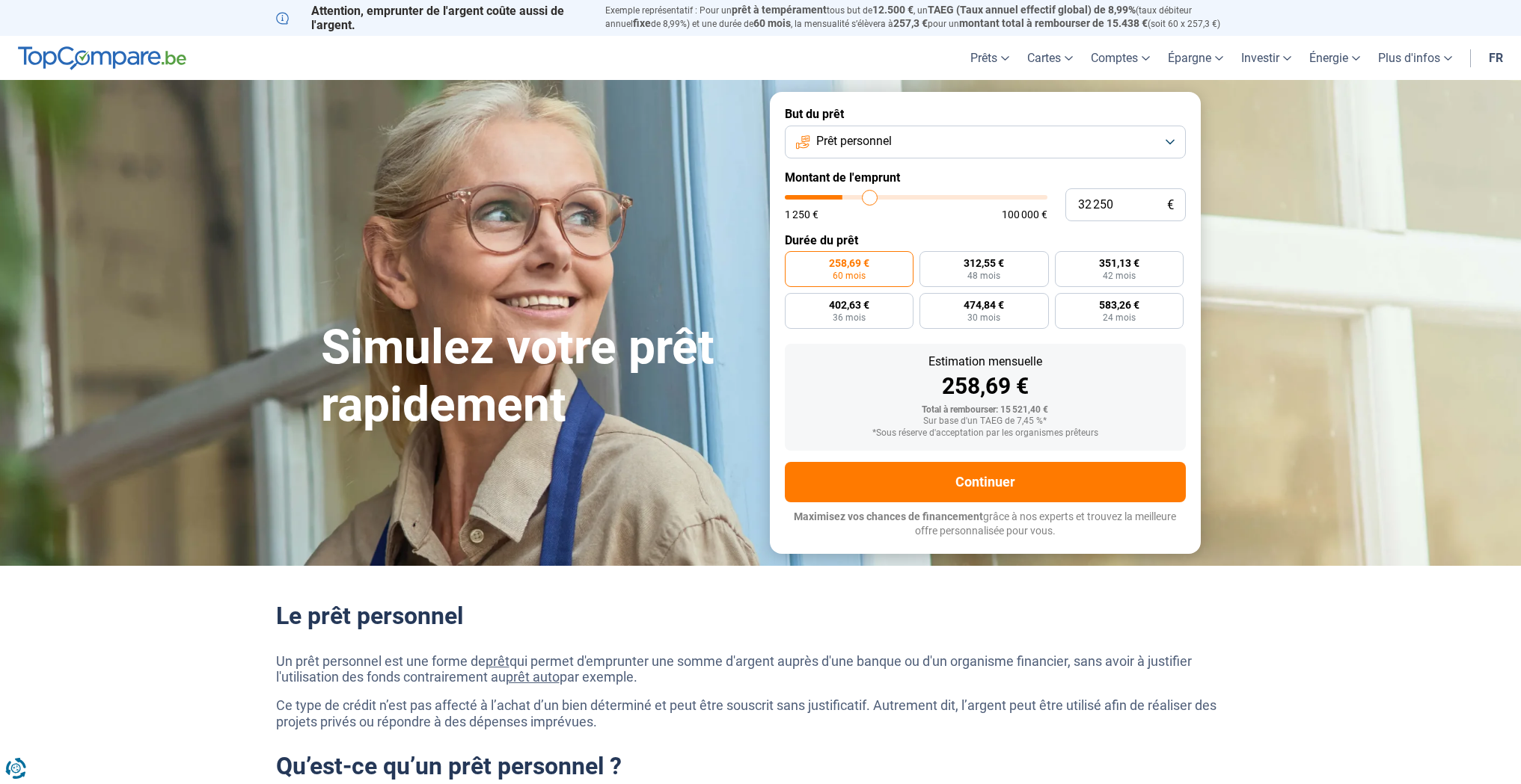
type input "32 500"
type input "32500"
type input "32 750"
type input "32750"
type input "33 250"
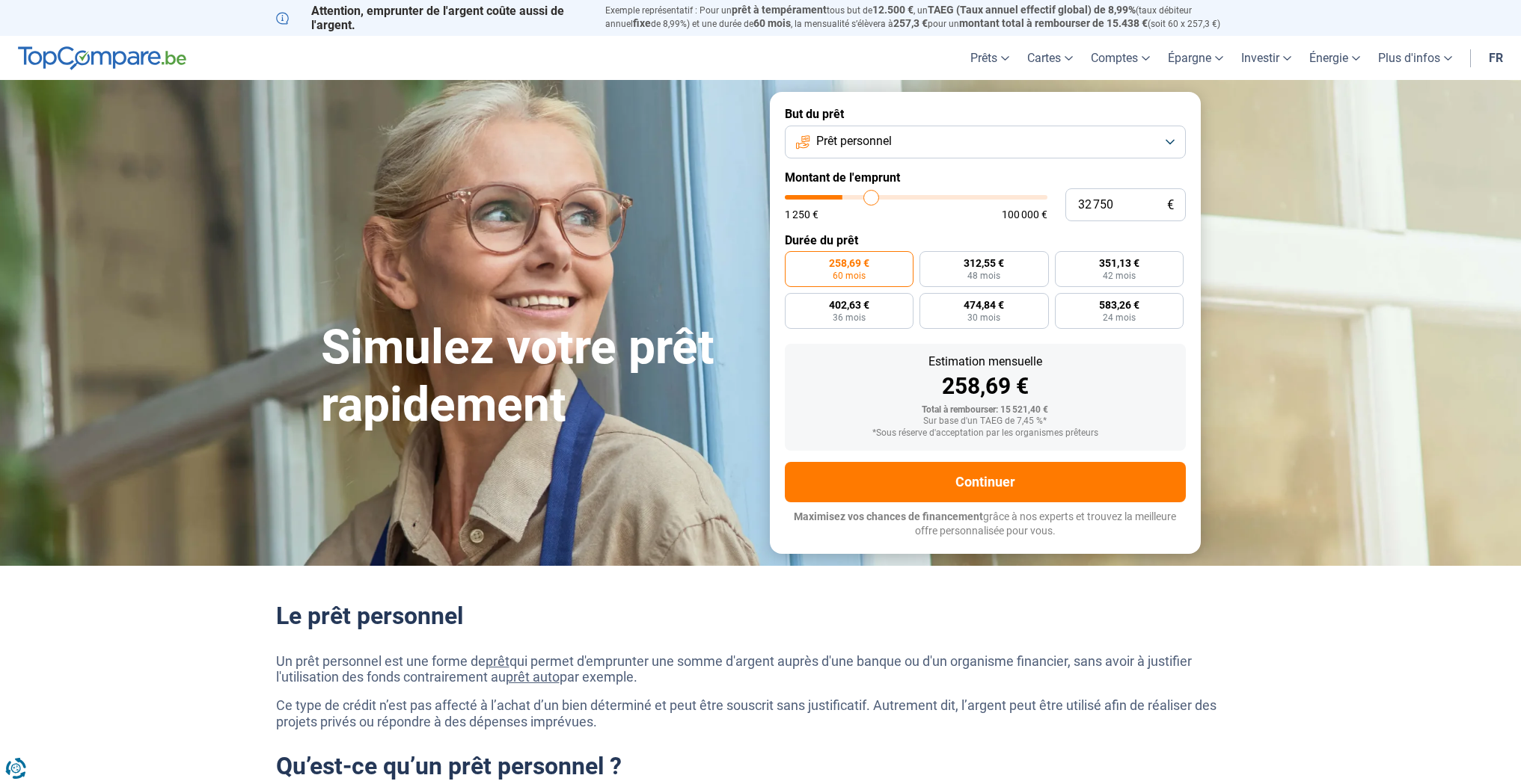
type input "33250"
type input "33 500"
type input "33500"
type input "33 750"
type input "33750"
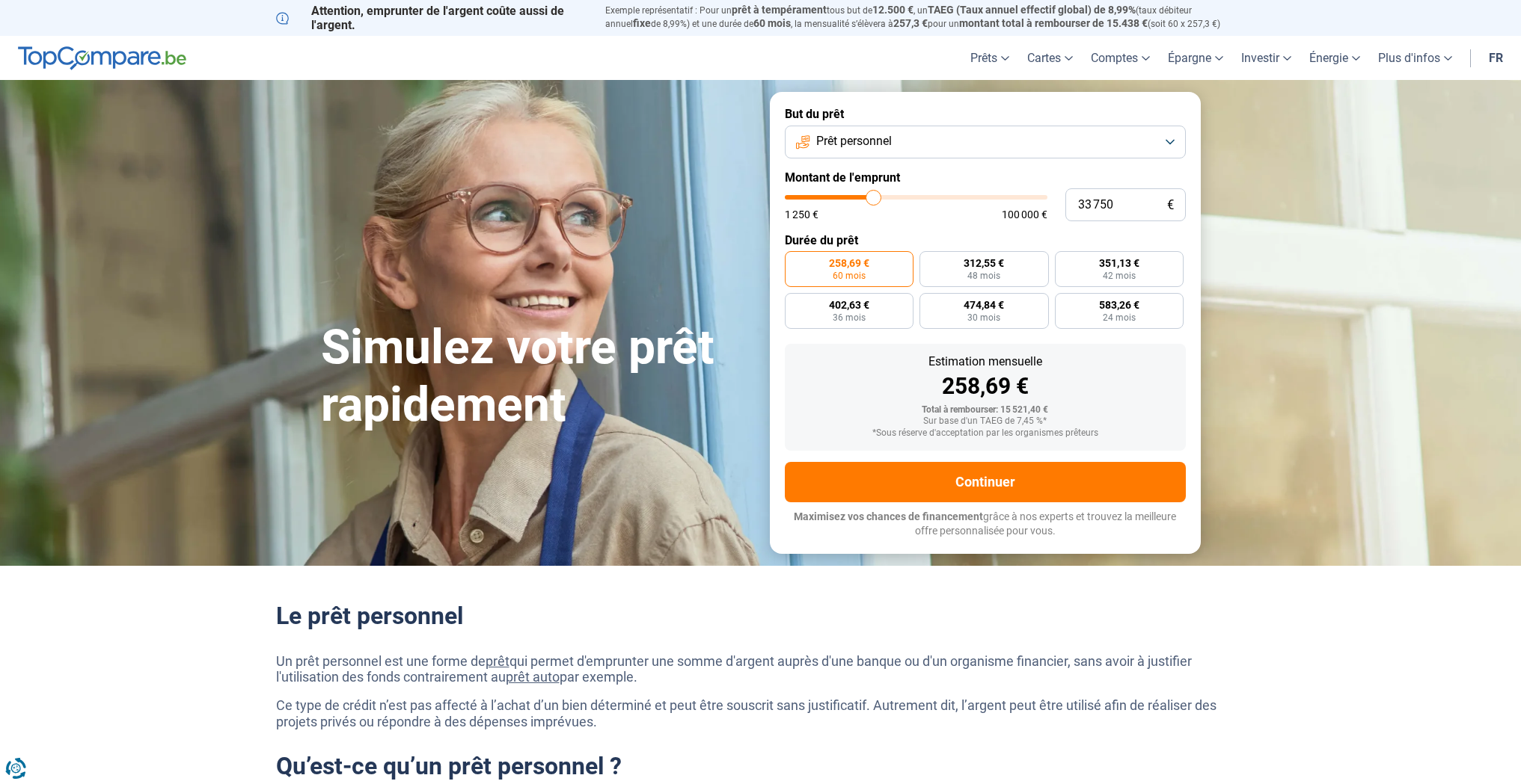
type input "34 000"
type input "34000"
type input "34 250"
type input "34250"
type input "34 750"
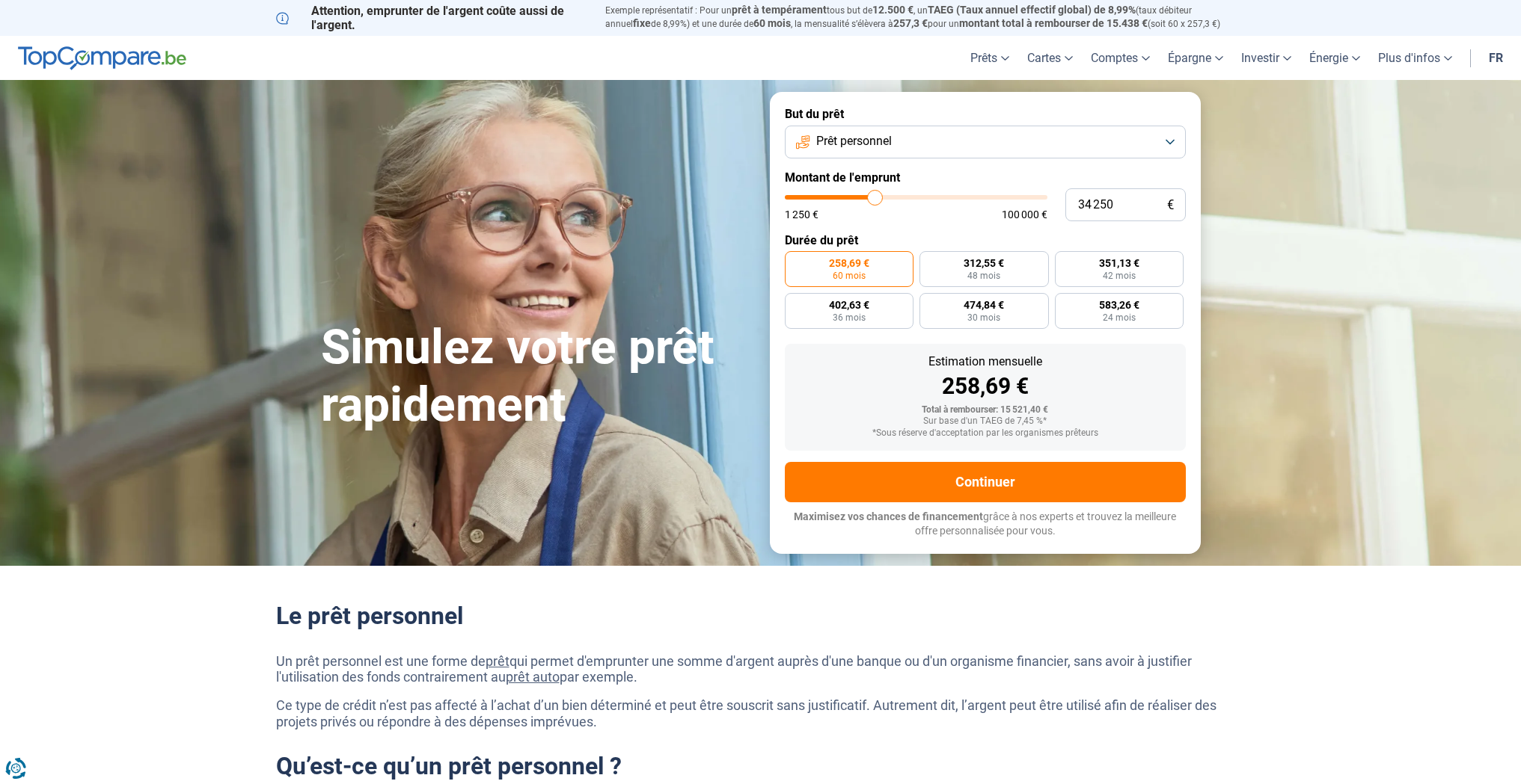
type input "34750"
type input "35 000"
type input "35000"
type input "35 250"
type input "35250"
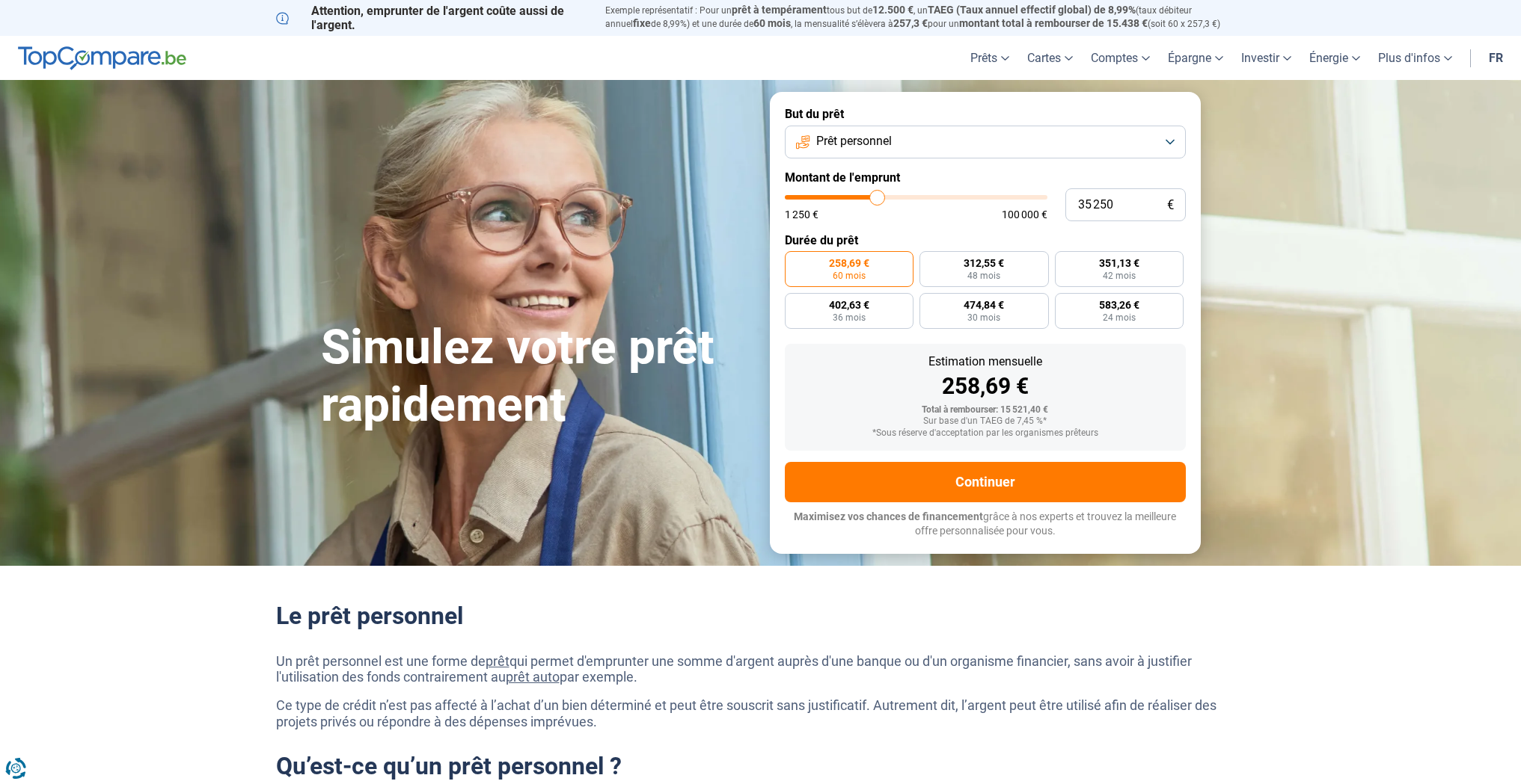
type input "35 500"
type input "35500"
type input "36 750"
type input "36750"
type input "37 750"
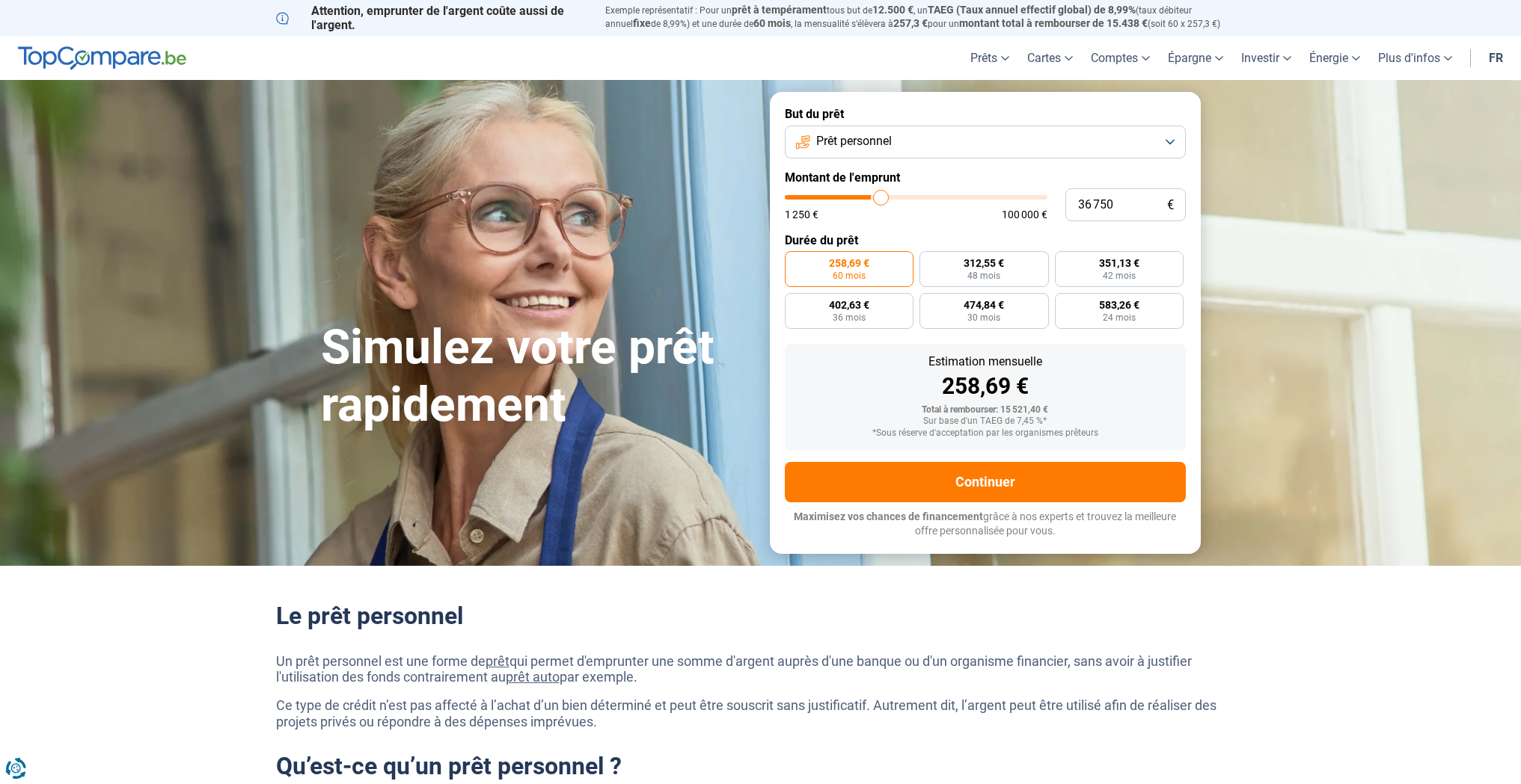
type input "37750"
type input "38 000"
type input "38000"
type input "38 250"
type input "38250"
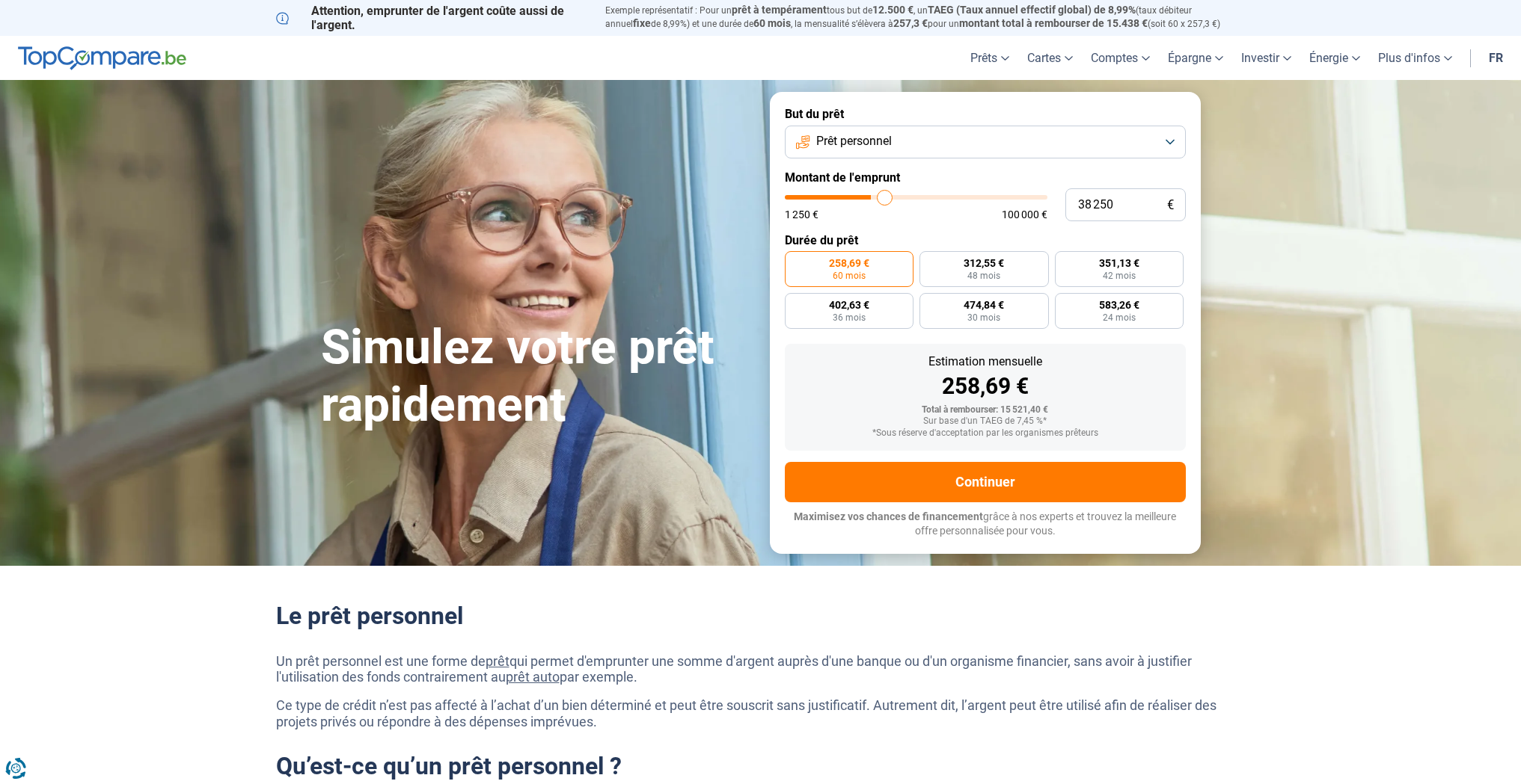
type input "38 750"
type input "38750"
type input "39 250"
type input "39250"
type input "39 500"
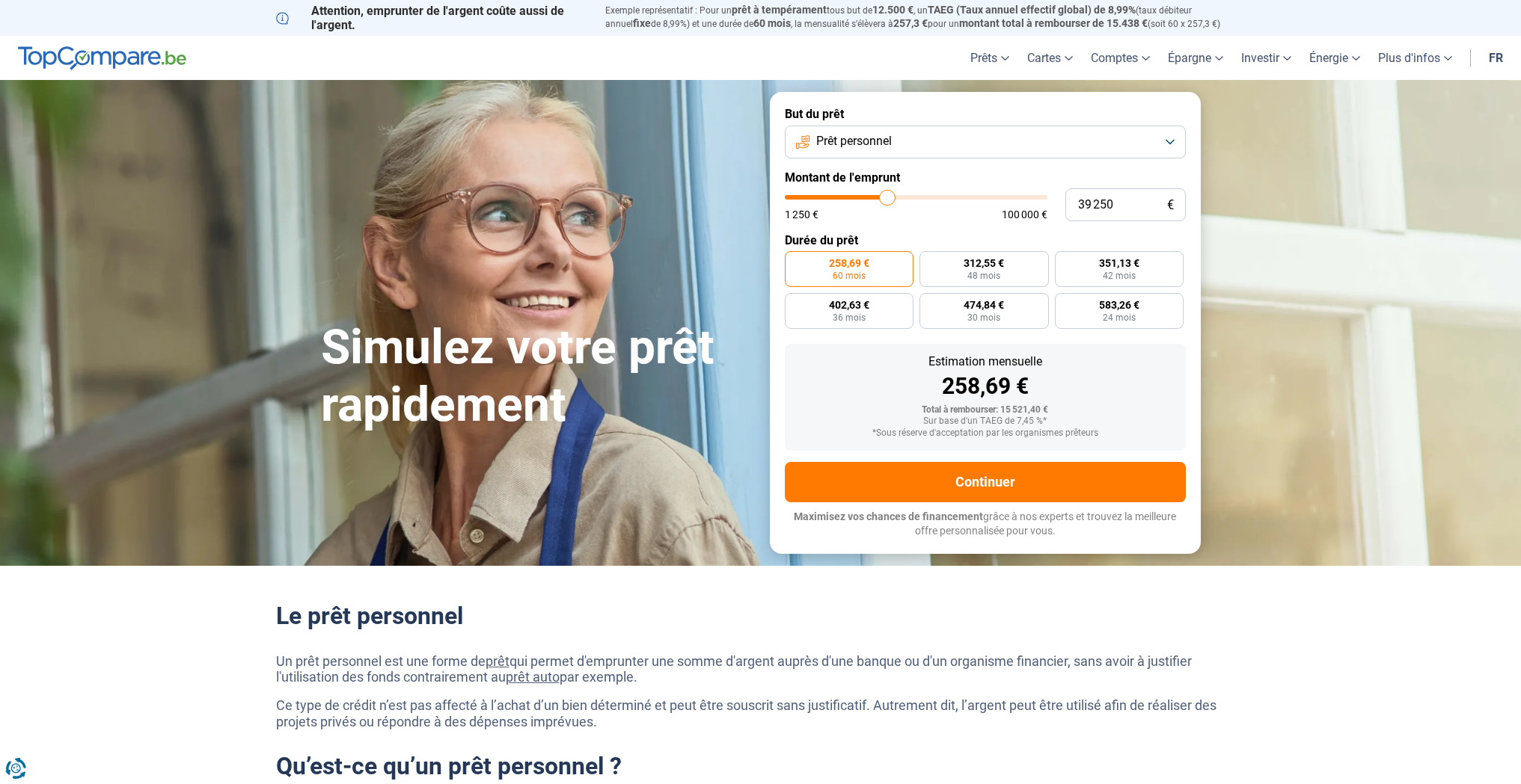
type input "39500"
type input "40 000"
type input "40000"
type input "40 250"
type input "40250"
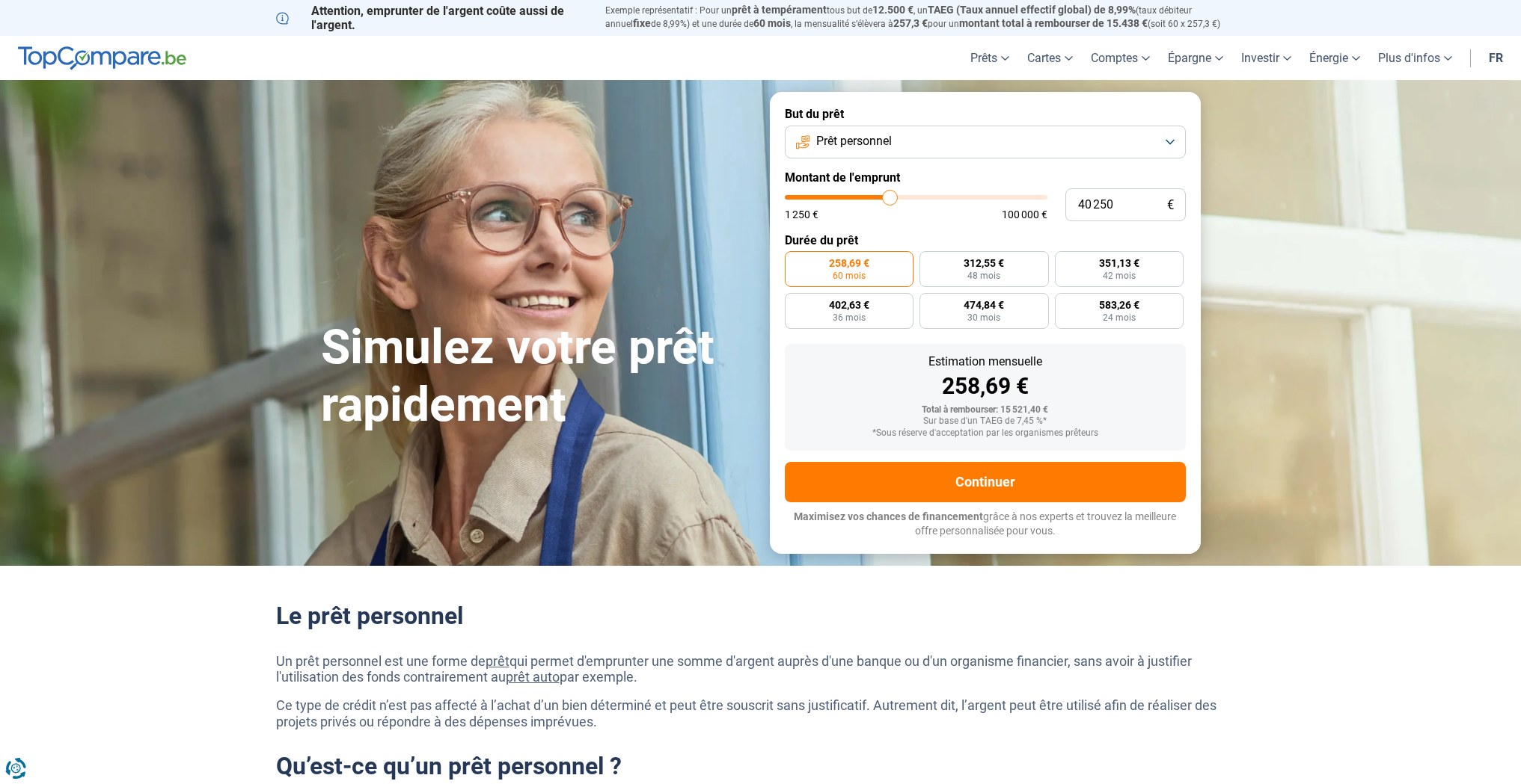
type input "40 750"
type input "40750"
type input "41 000"
type input "41000"
type input "41 250"
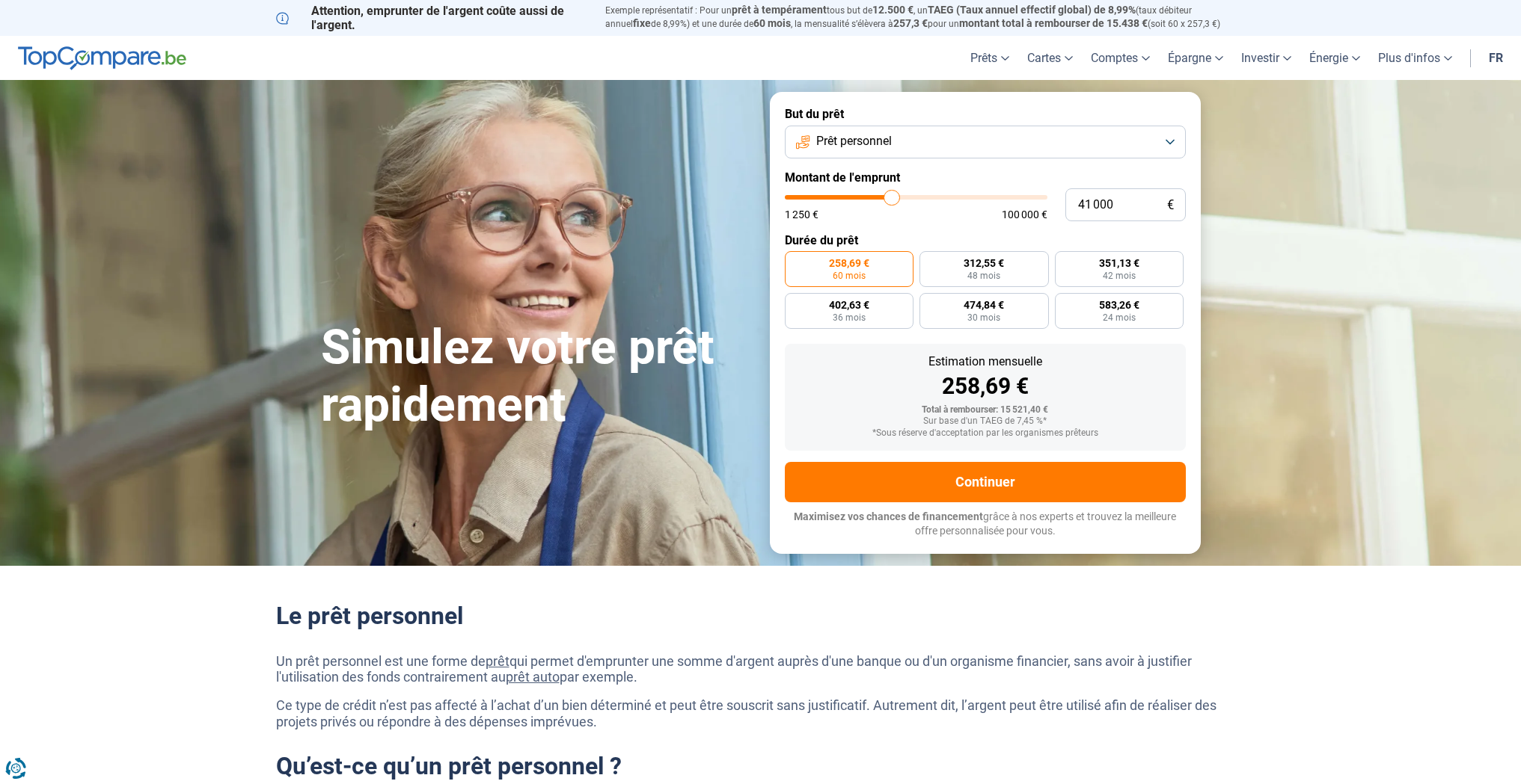
type input "41250"
type input "41 500"
type input "41500"
type input "42 000"
type input "42000"
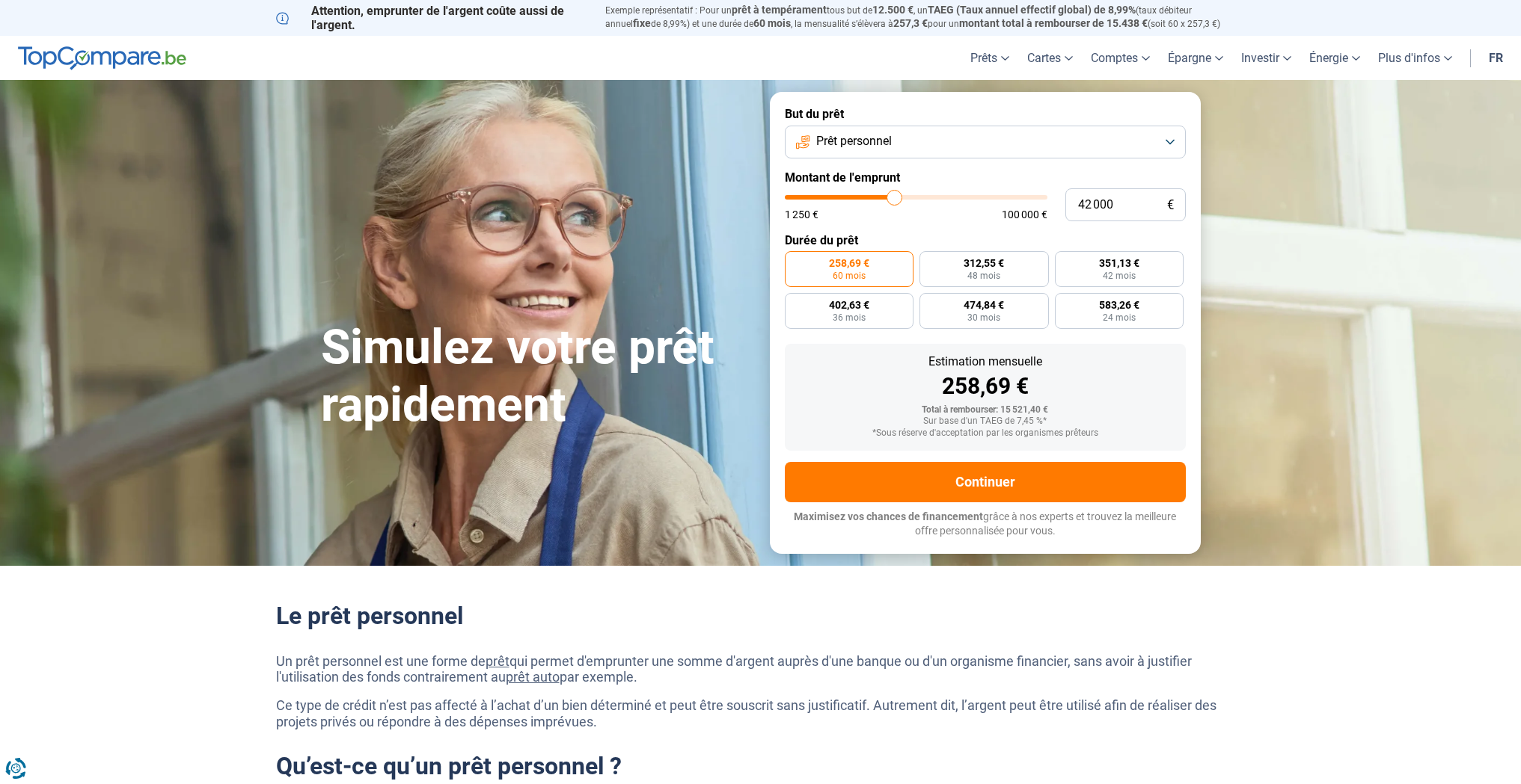
type input "42 250"
type input "42250"
type input "42 500"
type input "42500"
type input "42 750"
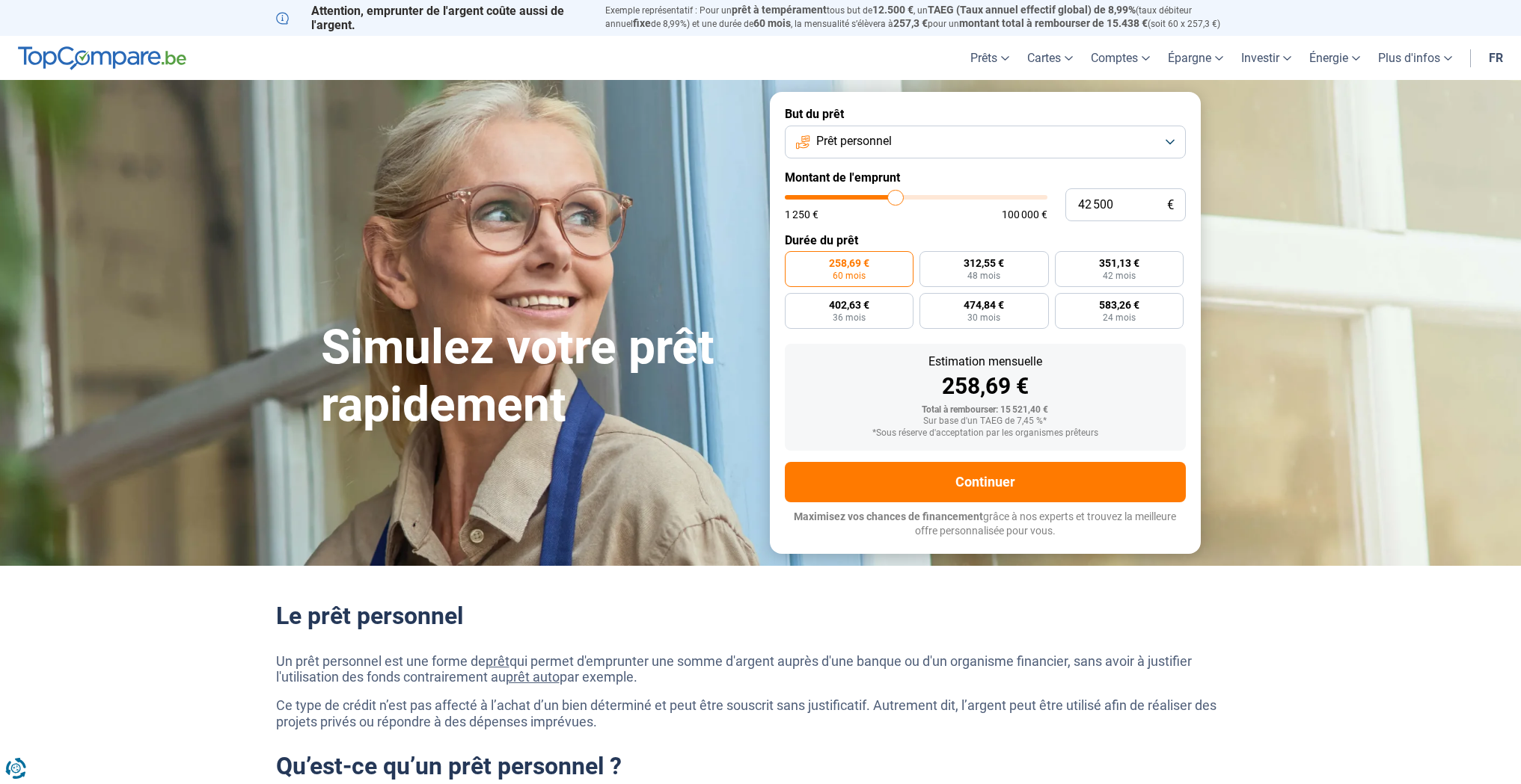
type input "42750"
type input "43 000"
type input "43000"
type input "43 500"
type input "43500"
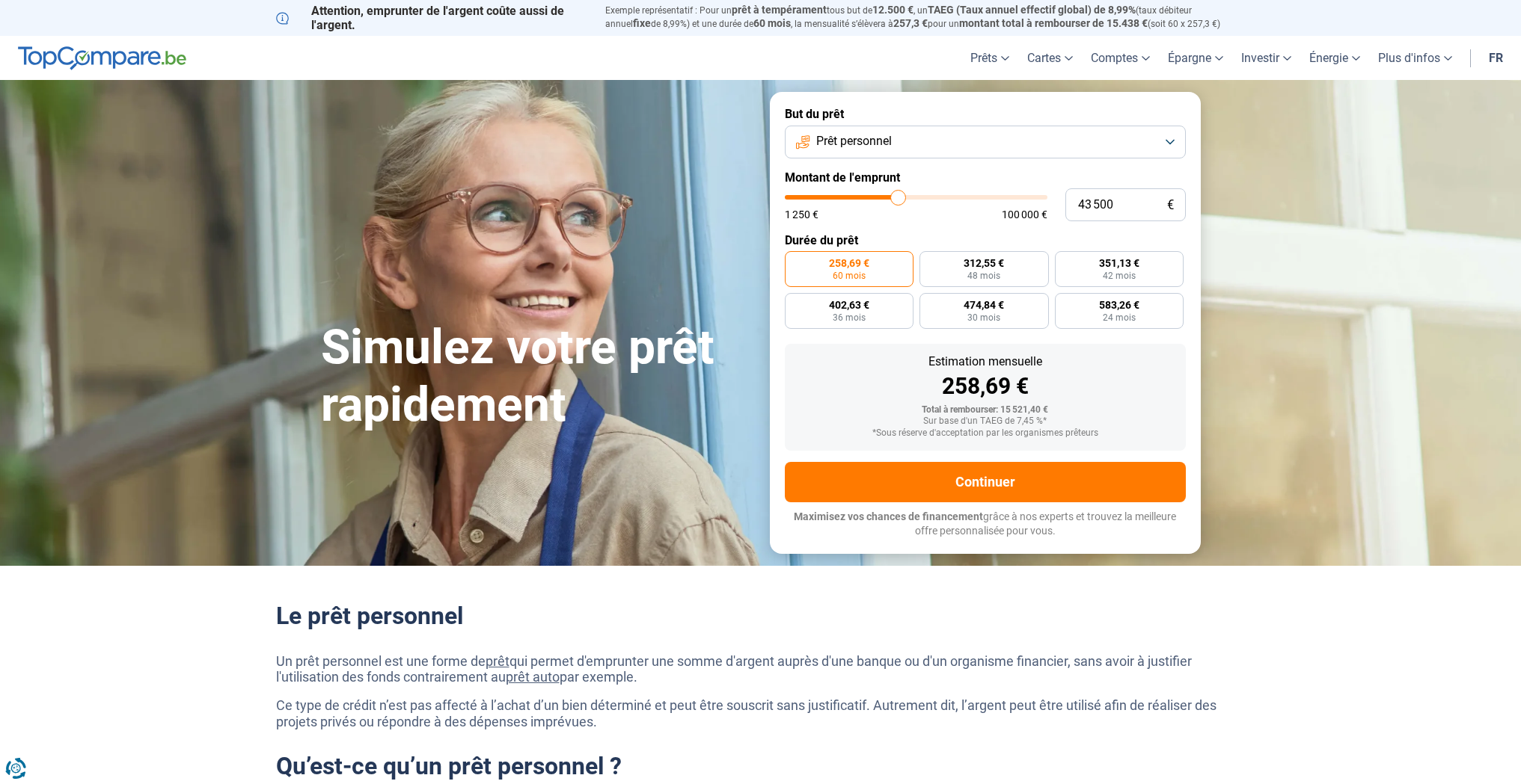
type input "43 750"
type input "43750"
drag, startPoint x: 822, startPoint y: 197, endPoint x: 907, endPoint y: 204, distance: 85.3
click at [899, 200] on input "range" at bounding box center [915, 197] width 262 height 5
click at [937, 207] on div "1 250 € 100 000 €" at bounding box center [915, 207] width 262 height 25
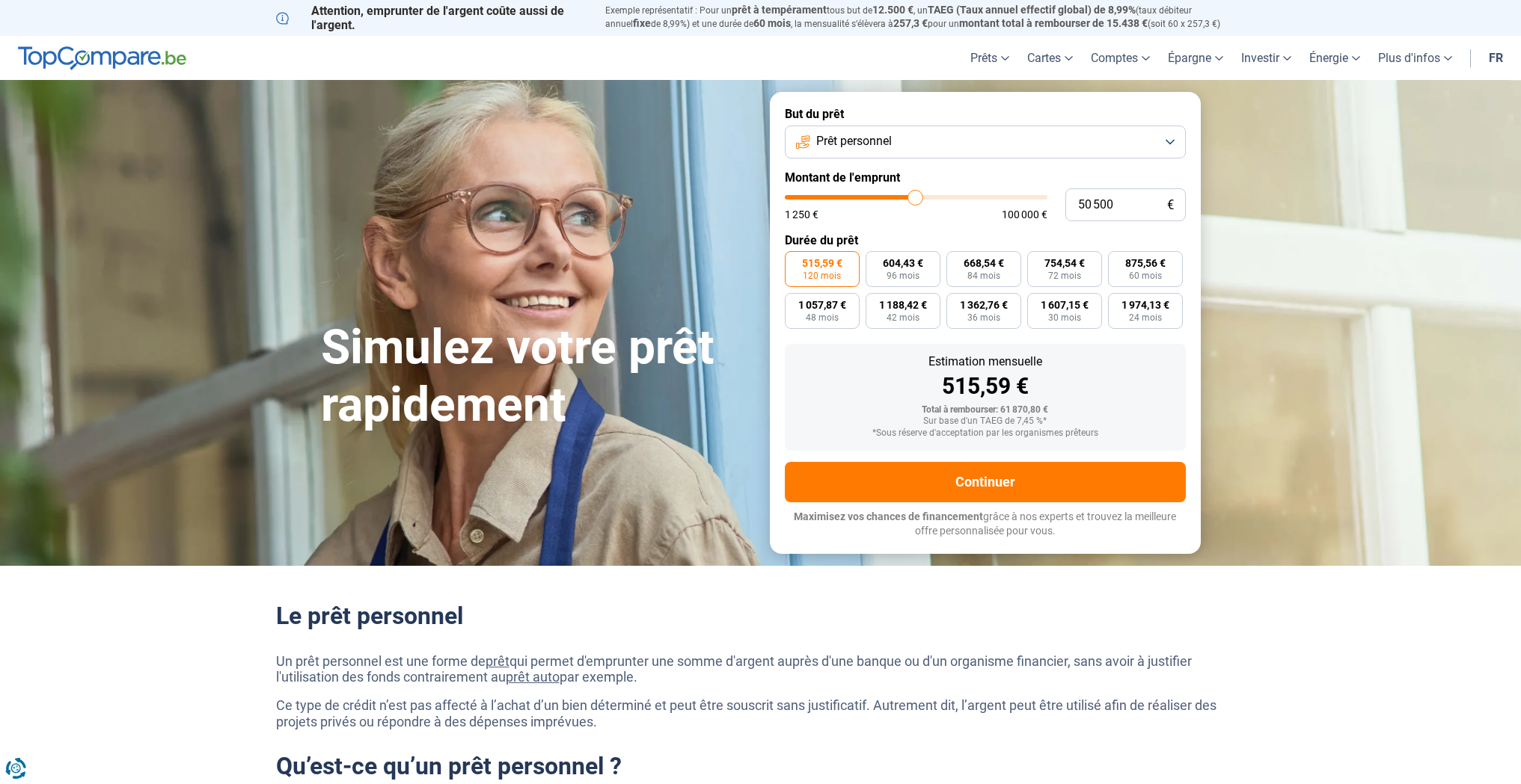
drag, startPoint x: 902, startPoint y: 199, endPoint x: 915, endPoint y: 203, distance: 13.6
click at [915, 200] on input "range" at bounding box center [915, 197] width 262 height 5
click at [1179, 142] on button "Prêt personnel" at bounding box center [984, 142] width 401 height 33
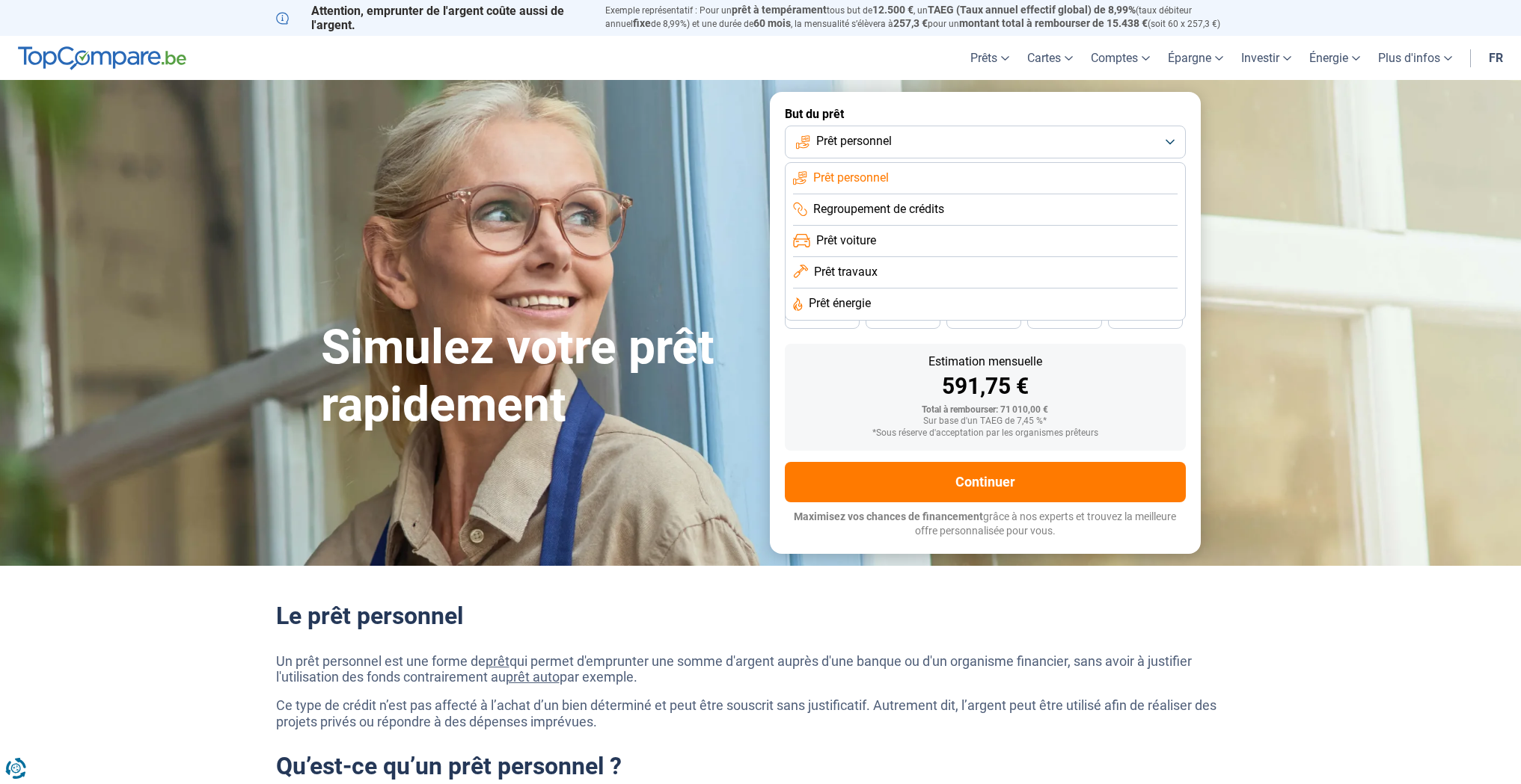
click at [860, 239] on span "Prêt voiture" at bounding box center [846, 240] width 60 height 16
